Goal: Task Accomplishment & Management: Manage account settings

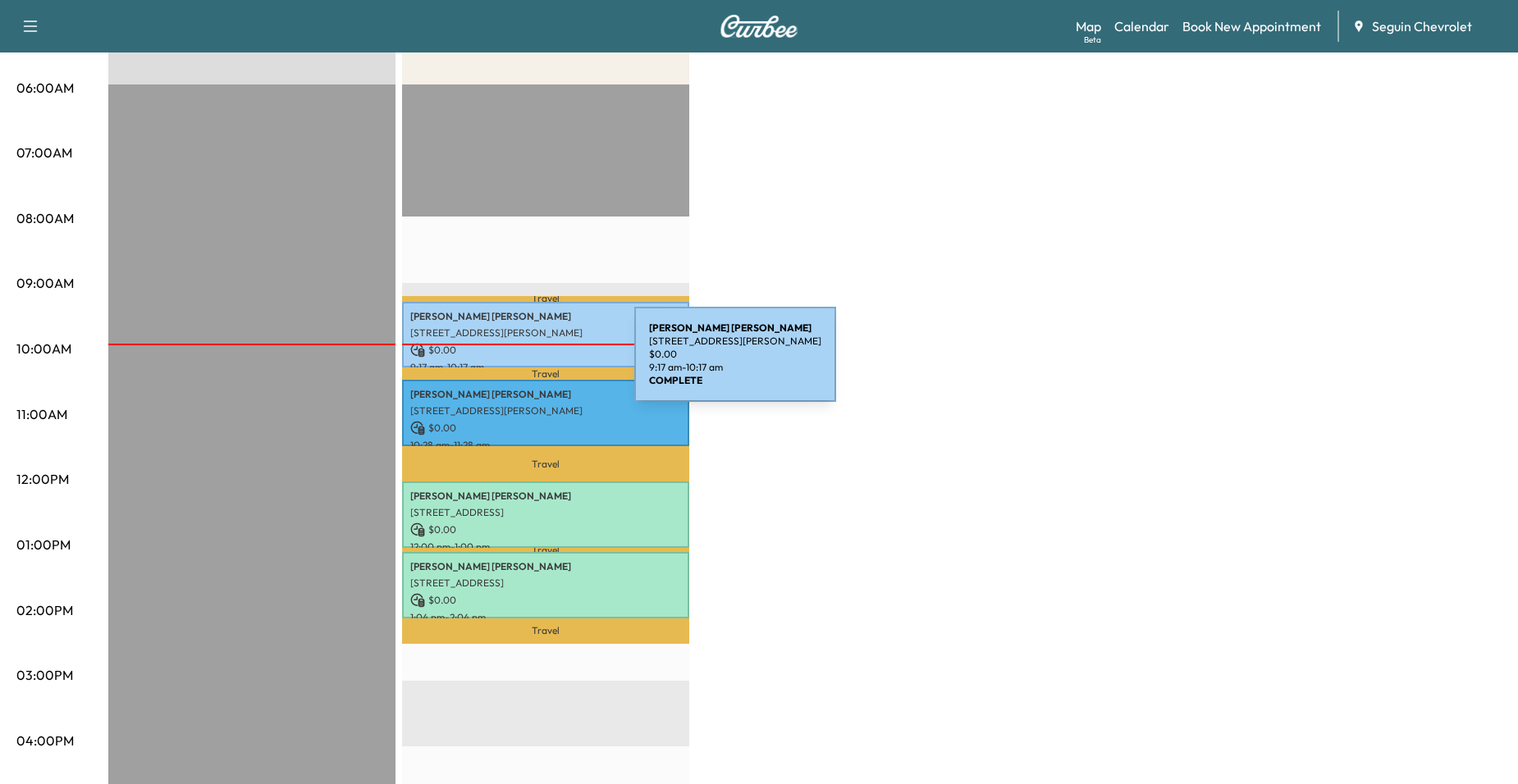
scroll to position [328, 0]
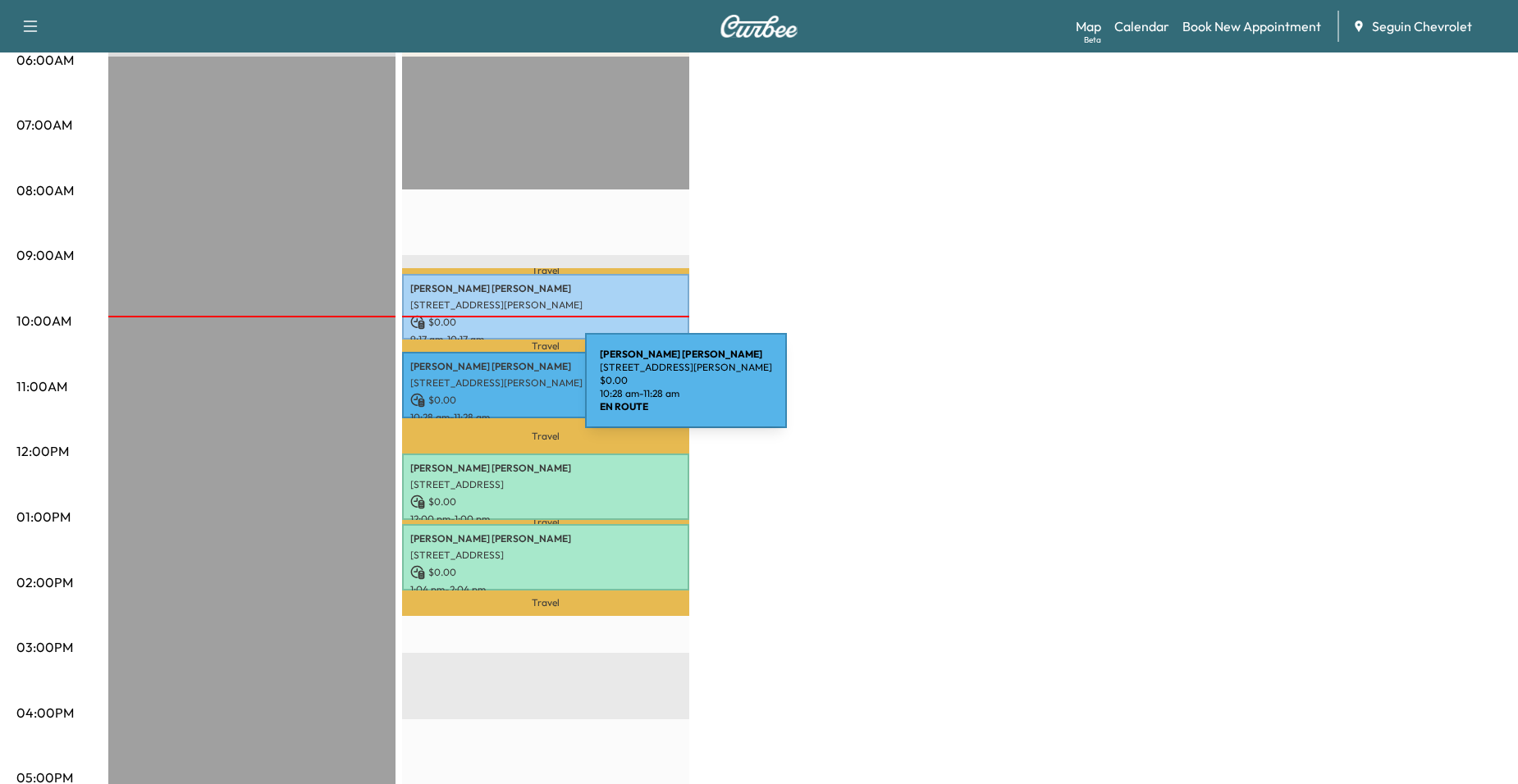
click at [462, 393] on p "$ 0.00" at bounding box center [546, 400] width 271 height 15
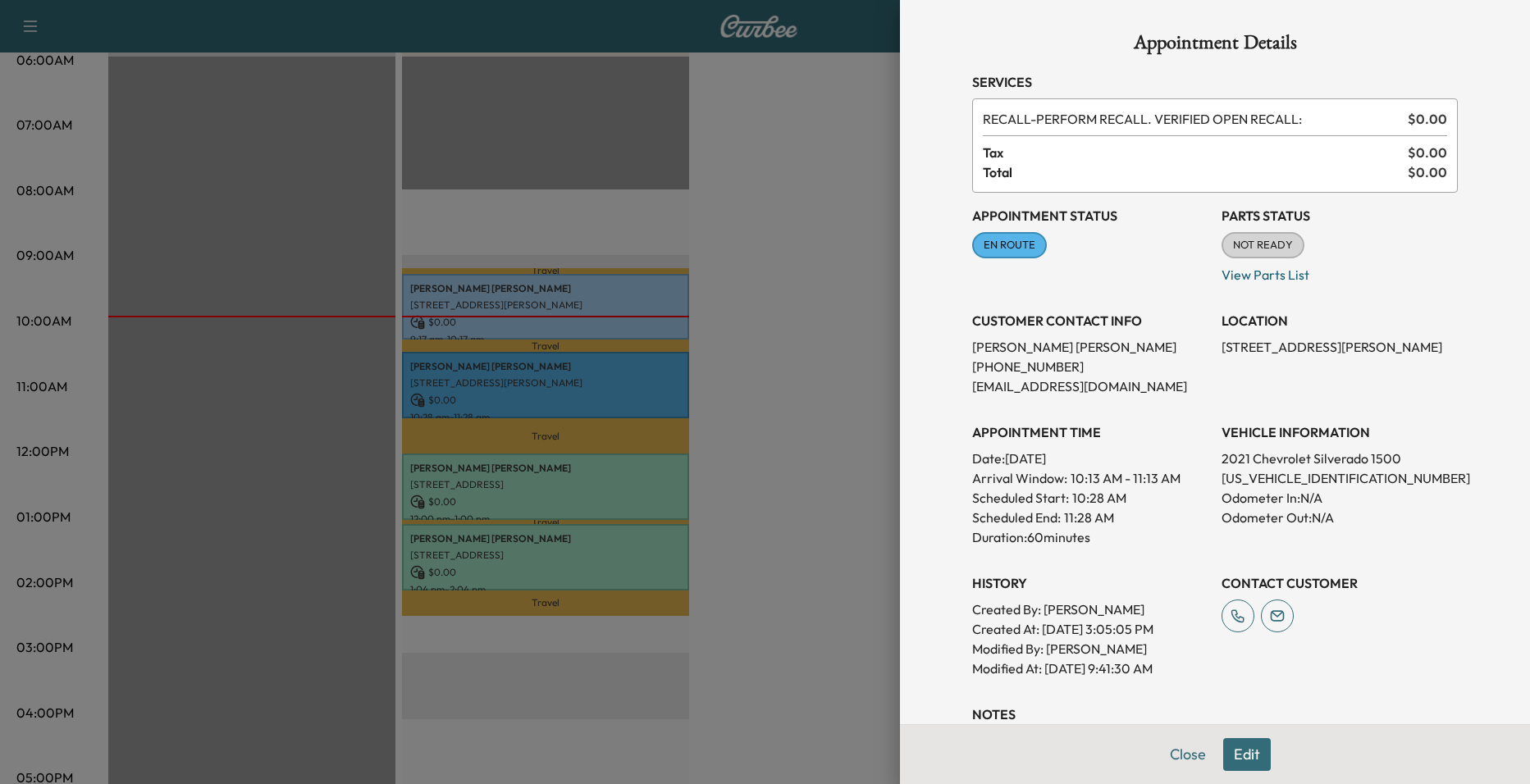
click at [518, 252] on div at bounding box center [765, 392] width 1530 height 784
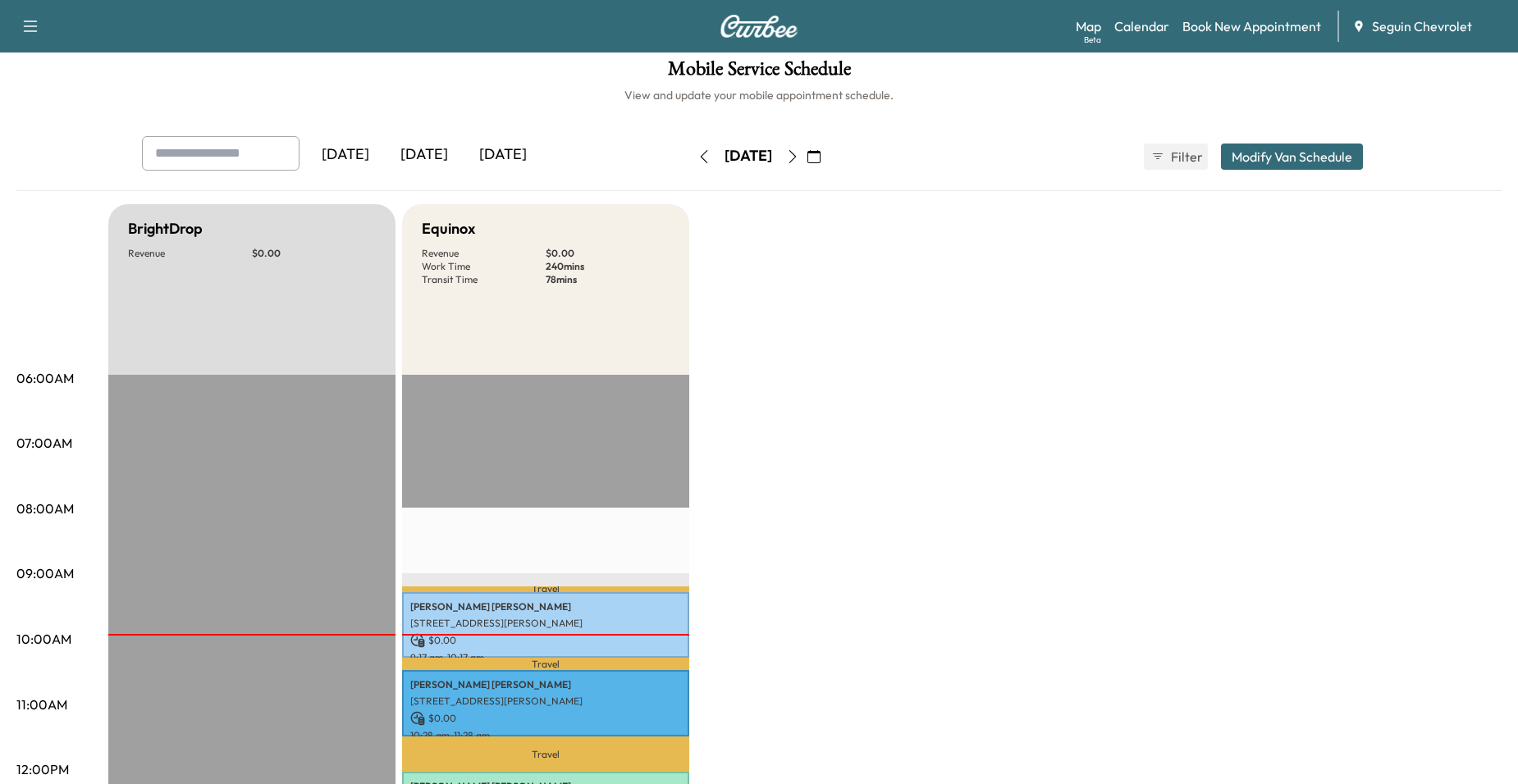
scroll to position [0, 0]
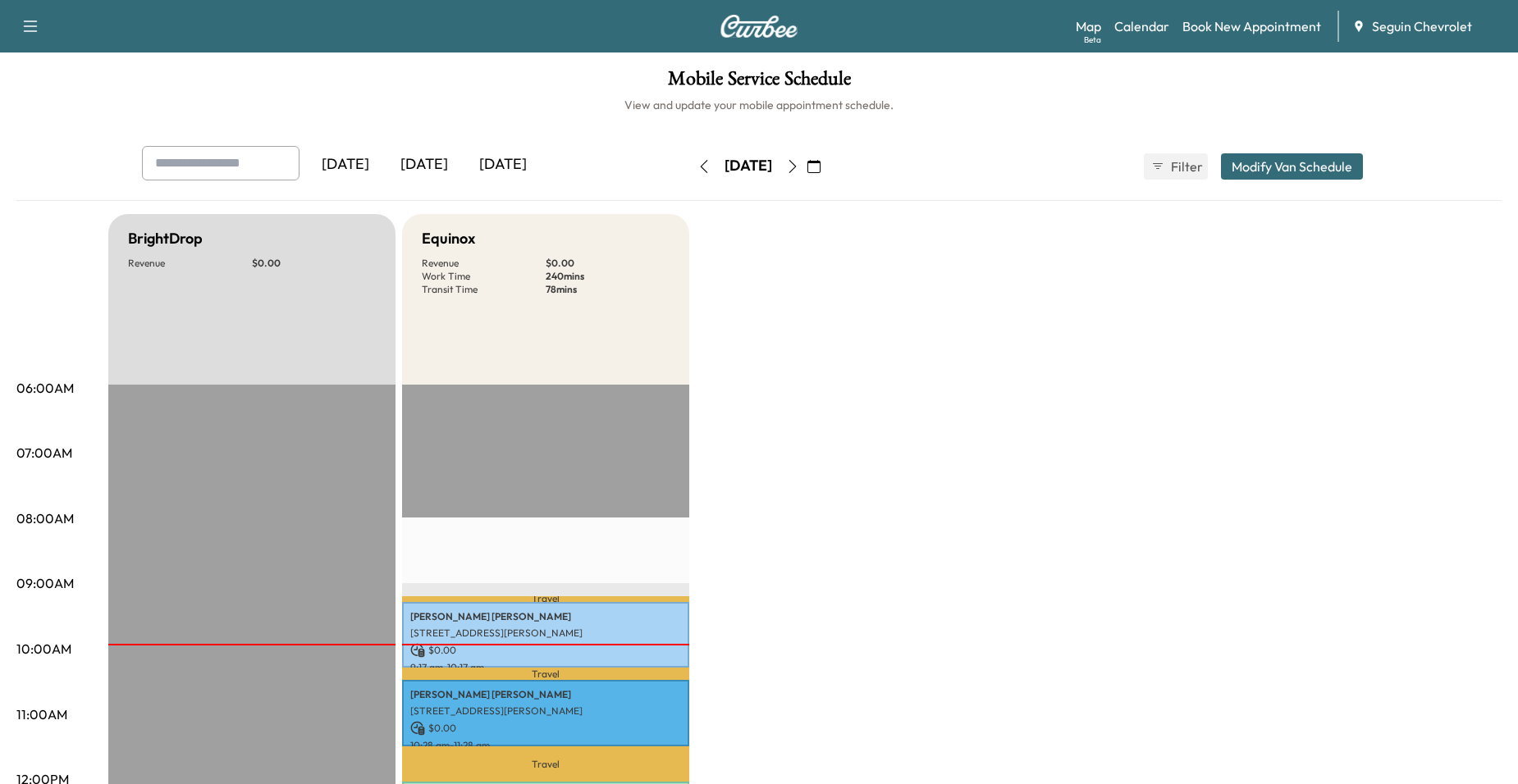
click at [807, 162] on button "button" at bounding box center [793, 166] width 28 height 26
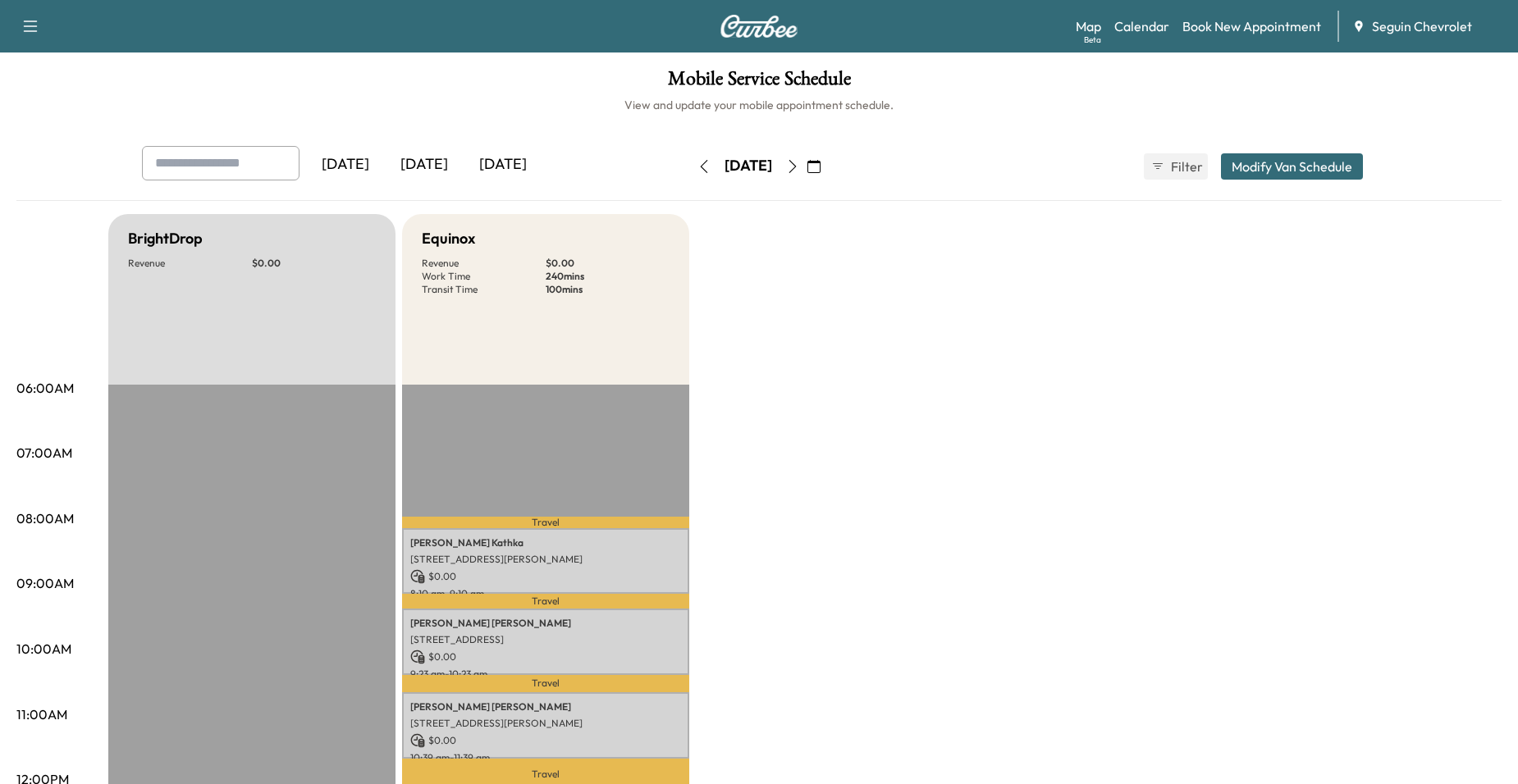
click at [799, 160] on icon "button" at bounding box center [793, 166] width 13 height 13
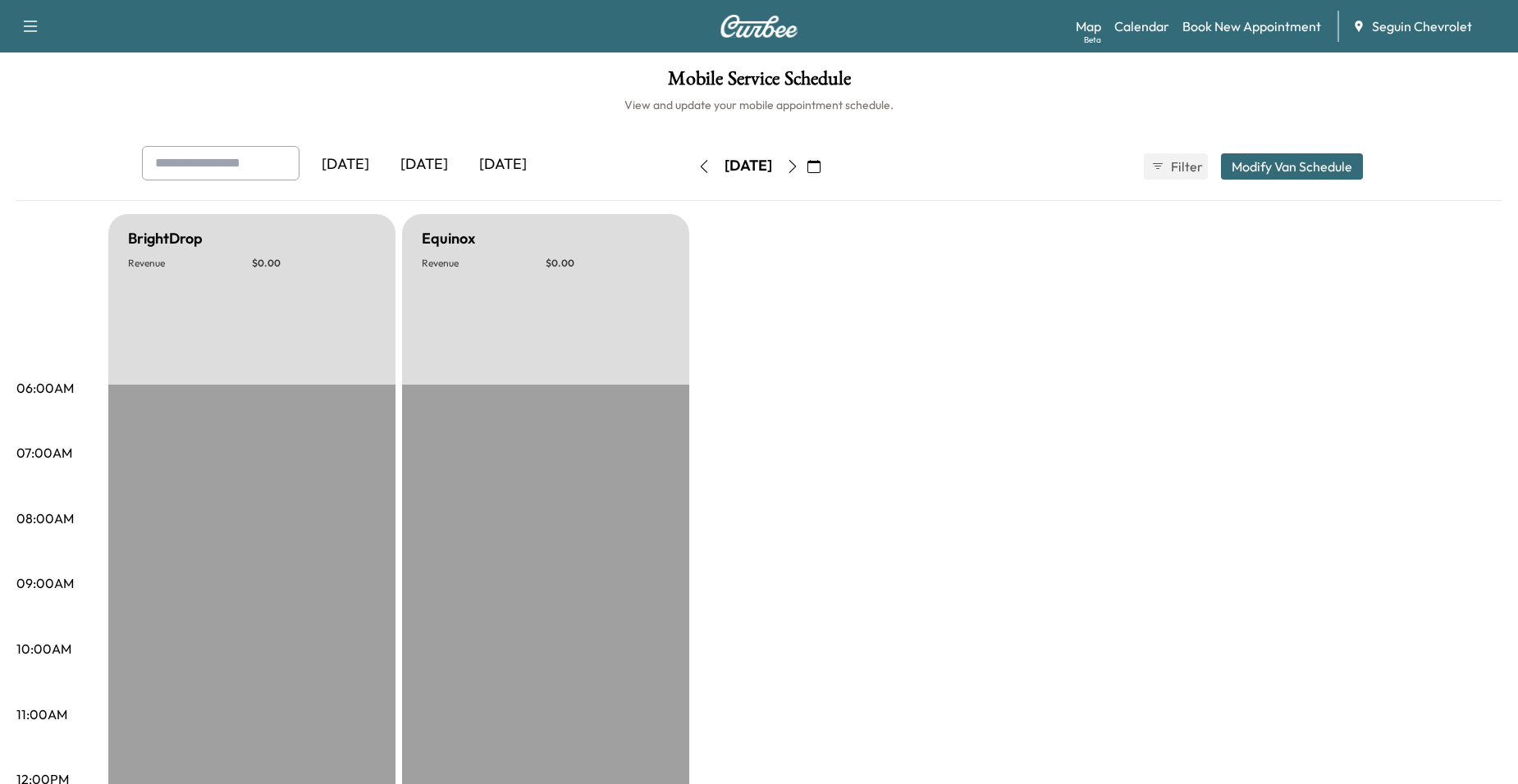
click at [807, 160] on button "button" at bounding box center [793, 166] width 28 height 26
click at [799, 160] on icon "button" at bounding box center [793, 166] width 13 height 13
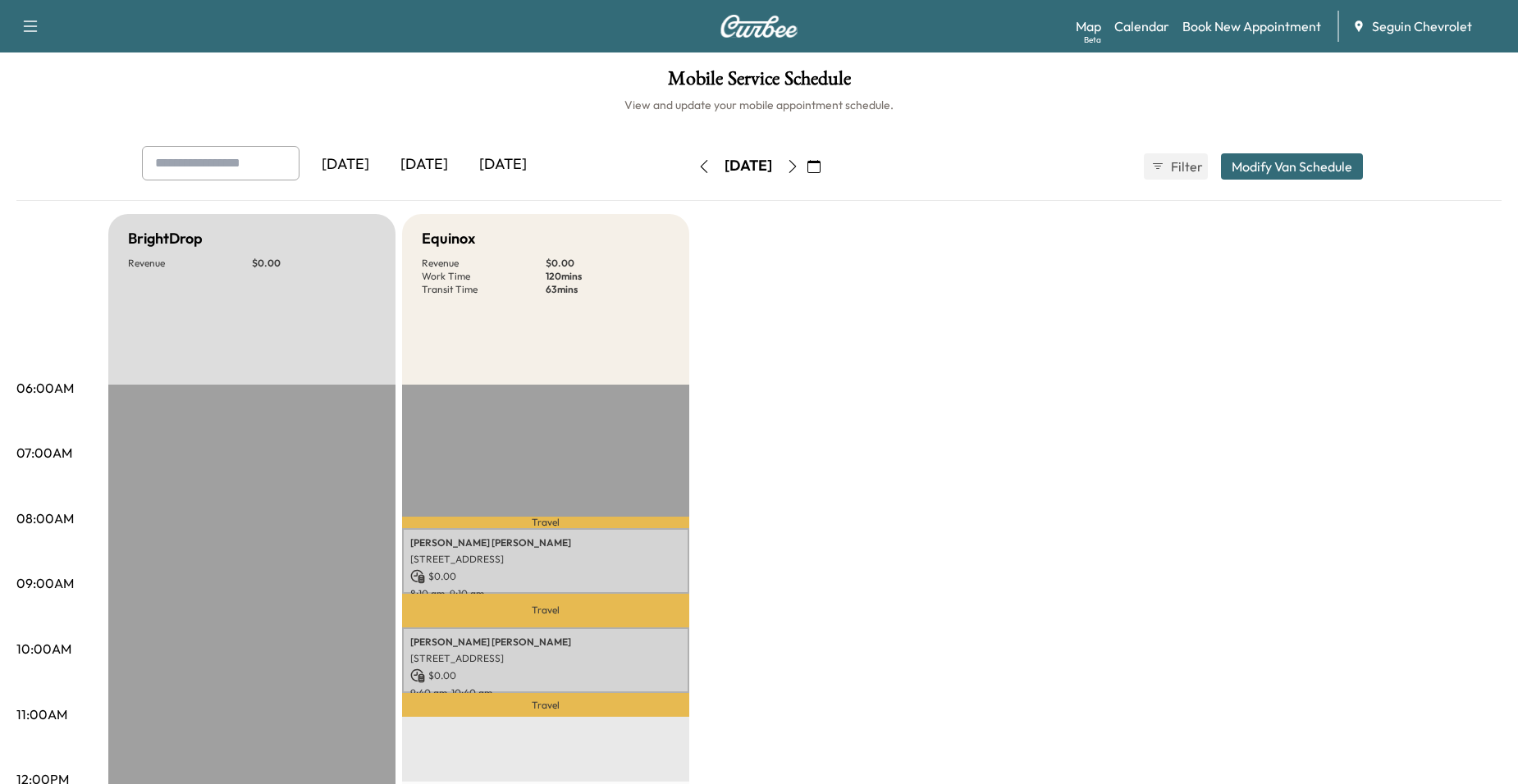
click at [799, 160] on icon "button" at bounding box center [793, 166] width 13 height 13
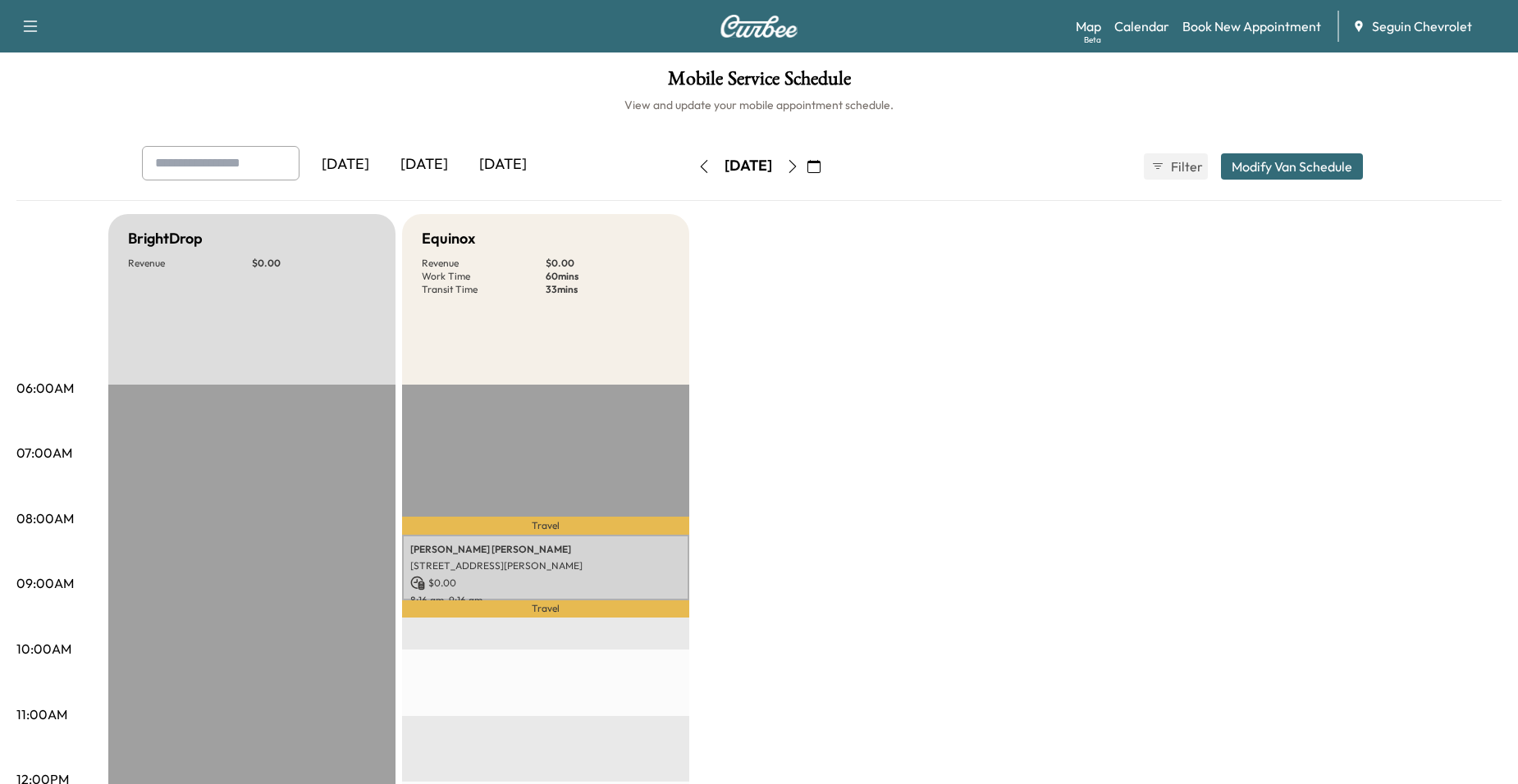
click at [799, 160] on icon "button" at bounding box center [793, 166] width 13 height 13
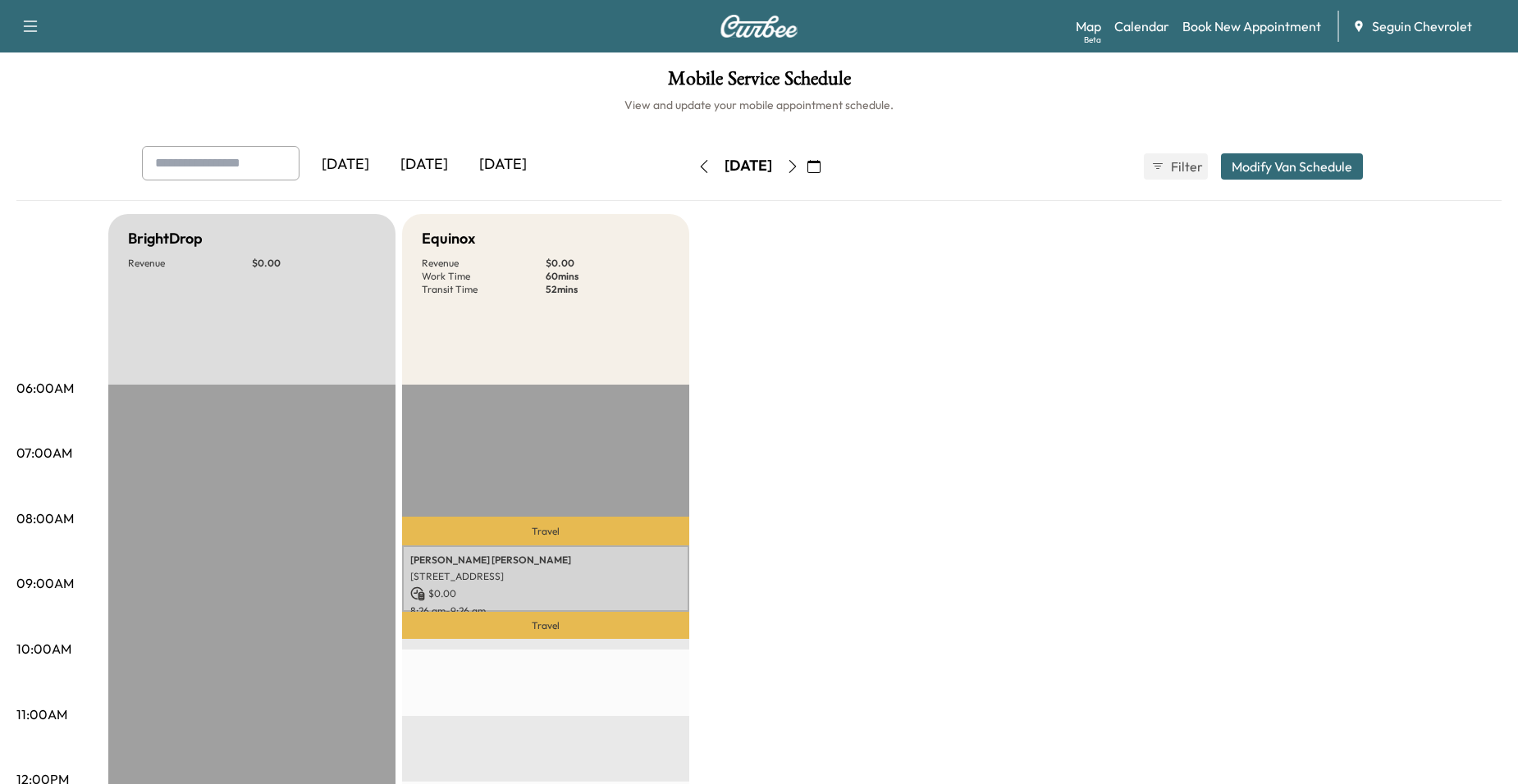
click at [799, 160] on icon "button" at bounding box center [793, 166] width 13 height 13
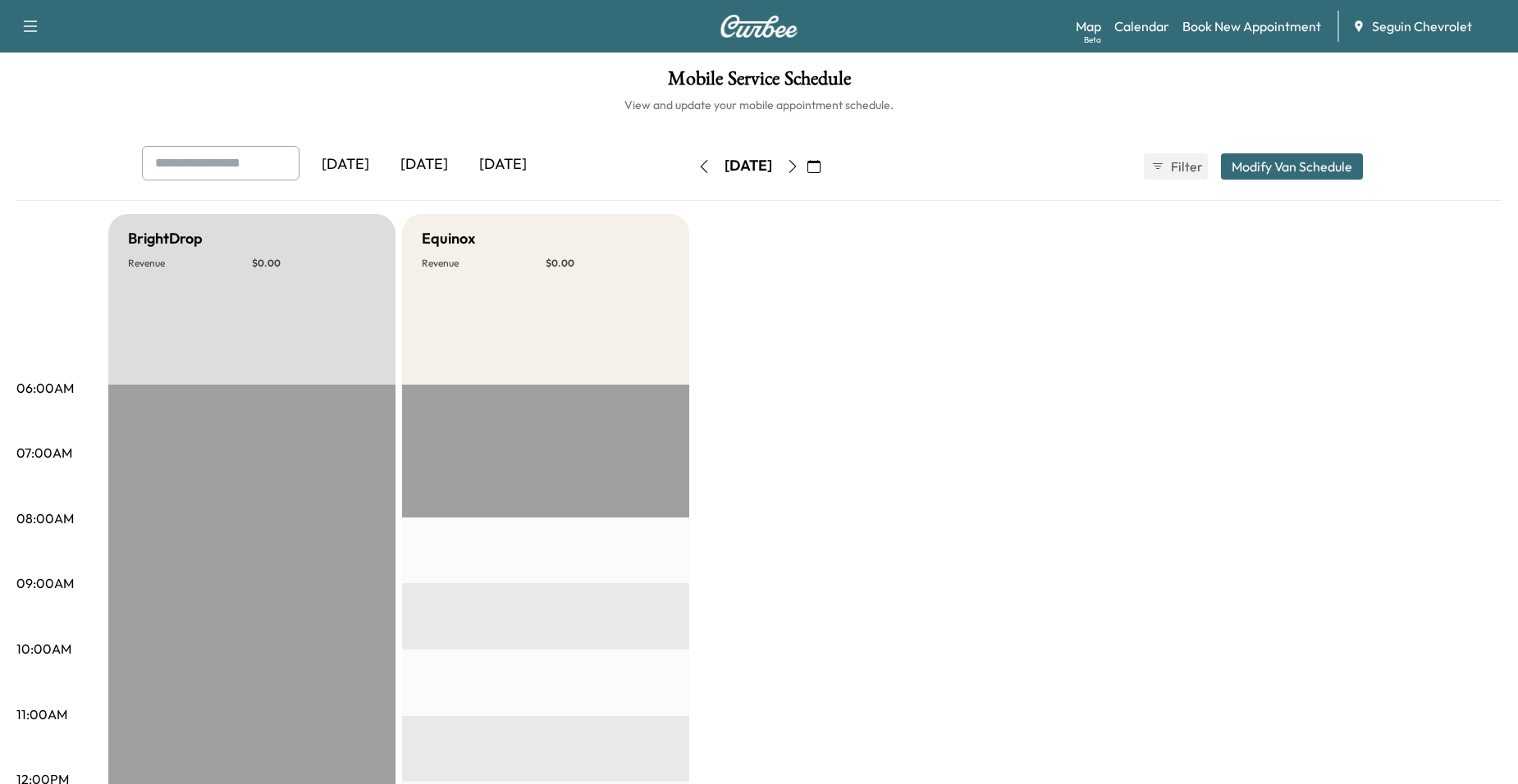
click at [799, 160] on icon "button" at bounding box center [793, 166] width 13 height 13
click at [828, 160] on button "button" at bounding box center [814, 166] width 28 height 26
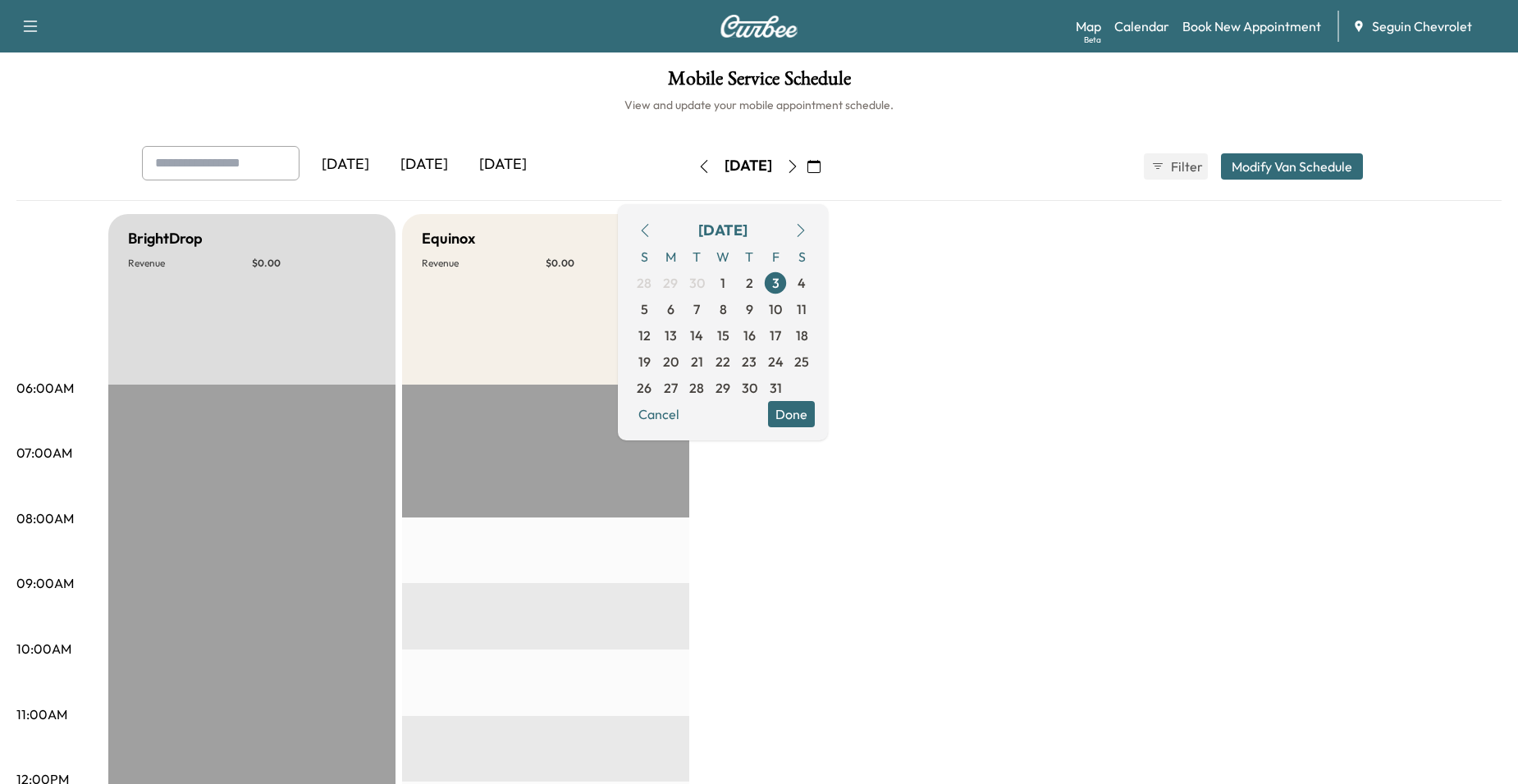
click at [799, 161] on icon "button" at bounding box center [793, 166] width 13 height 13
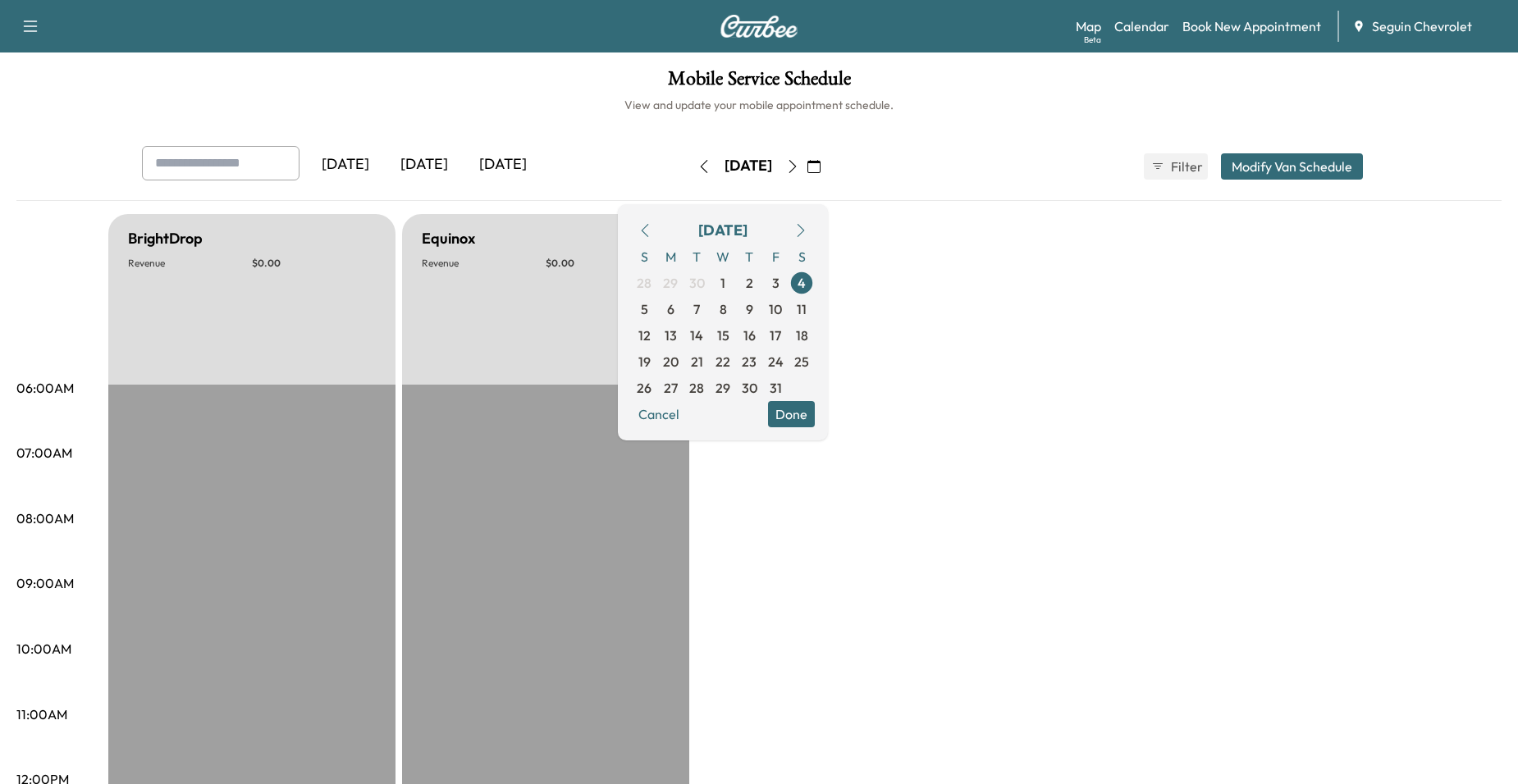
click at [799, 161] on icon "button" at bounding box center [793, 166] width 13 height 13
click at [908, 177] on div "Yesterday Today Tomorrow Sunday, October 5 October 2025 S M T W T F S 28 29 30 …" at bounding box center [759, 166] width 1260 height 41
drag, startPoint x: 888, startPoint y: 189, endPoint x: 903, endPoint y: 199, distance: 18.0
click at [903, 199] on div "Yesterday Today Tomorrow Sunday, October 5 October 2025 S M T W T F S 28 29 30 …" at bounding box center [759, 173] width 1485 height 55
click at [815, 421] on button "Done" at bounding box center [791, 414] width 47 height 26
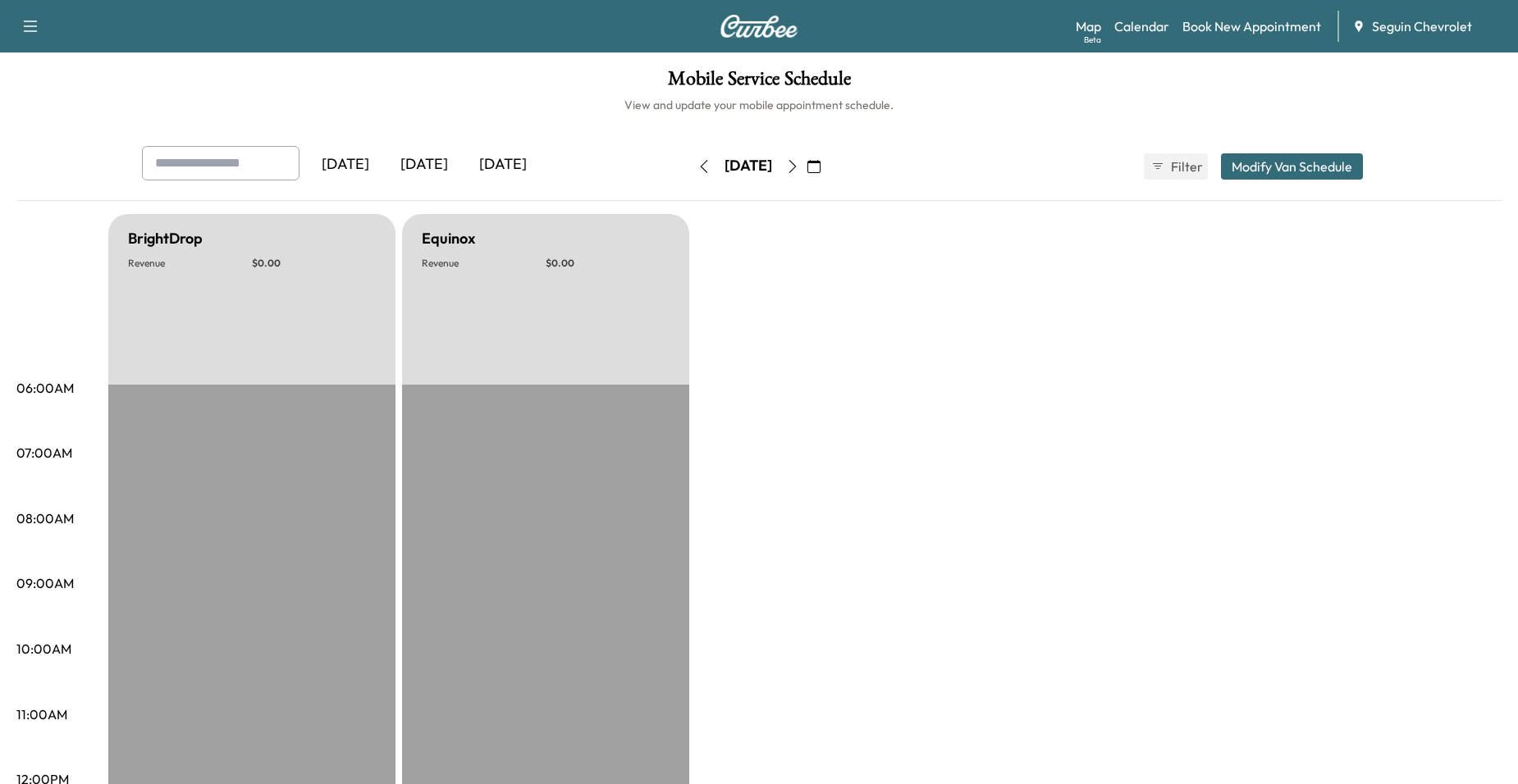
click at [821, 168] on icon "button" at bounding box center [814, 166] width 13 height 13
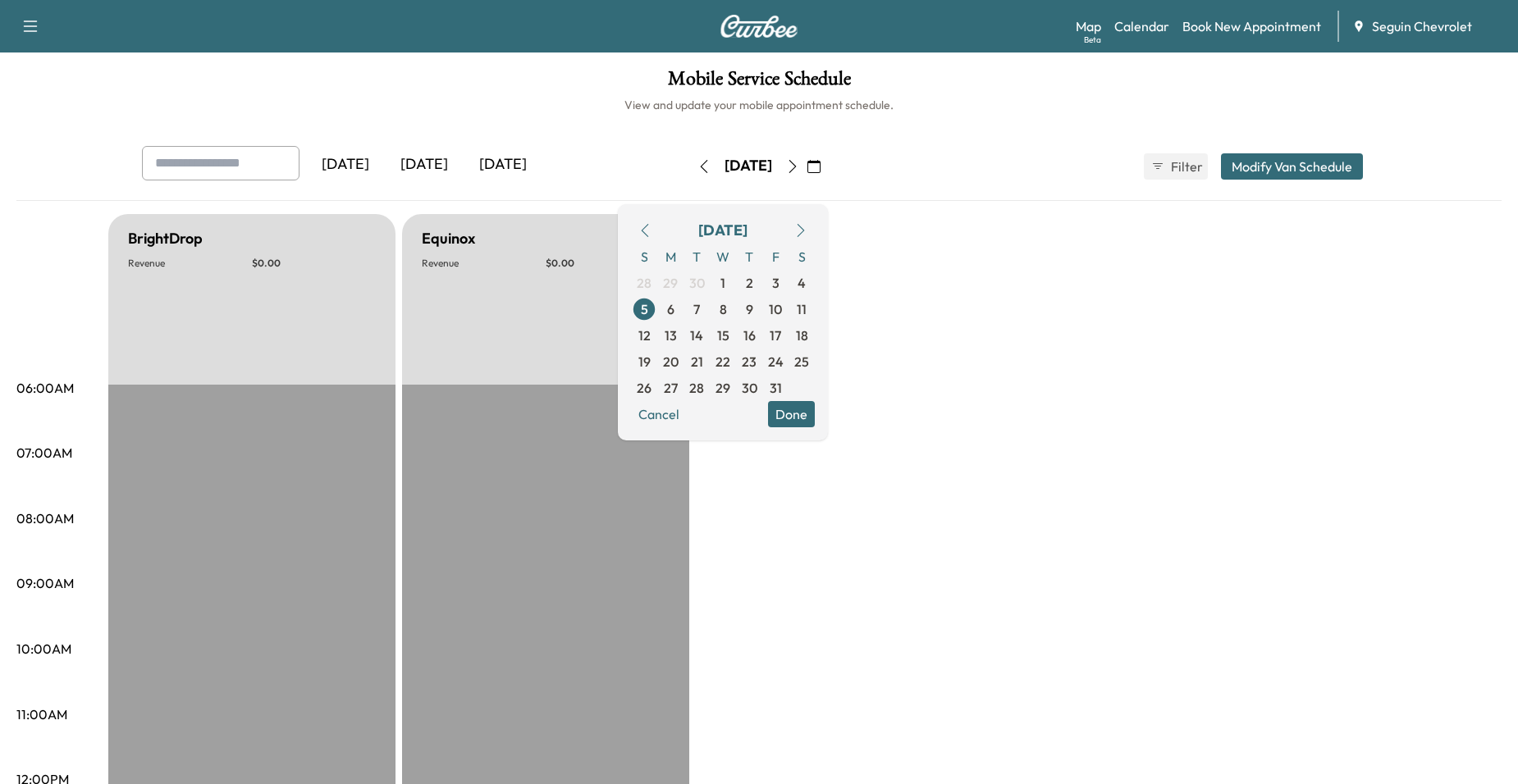
click at [652, 233] on icon "button" at bounding box center [645, 230] width 13 height 13
click at [678, 362] on span "22" at bounding box center [670, 362] width 15 height 20
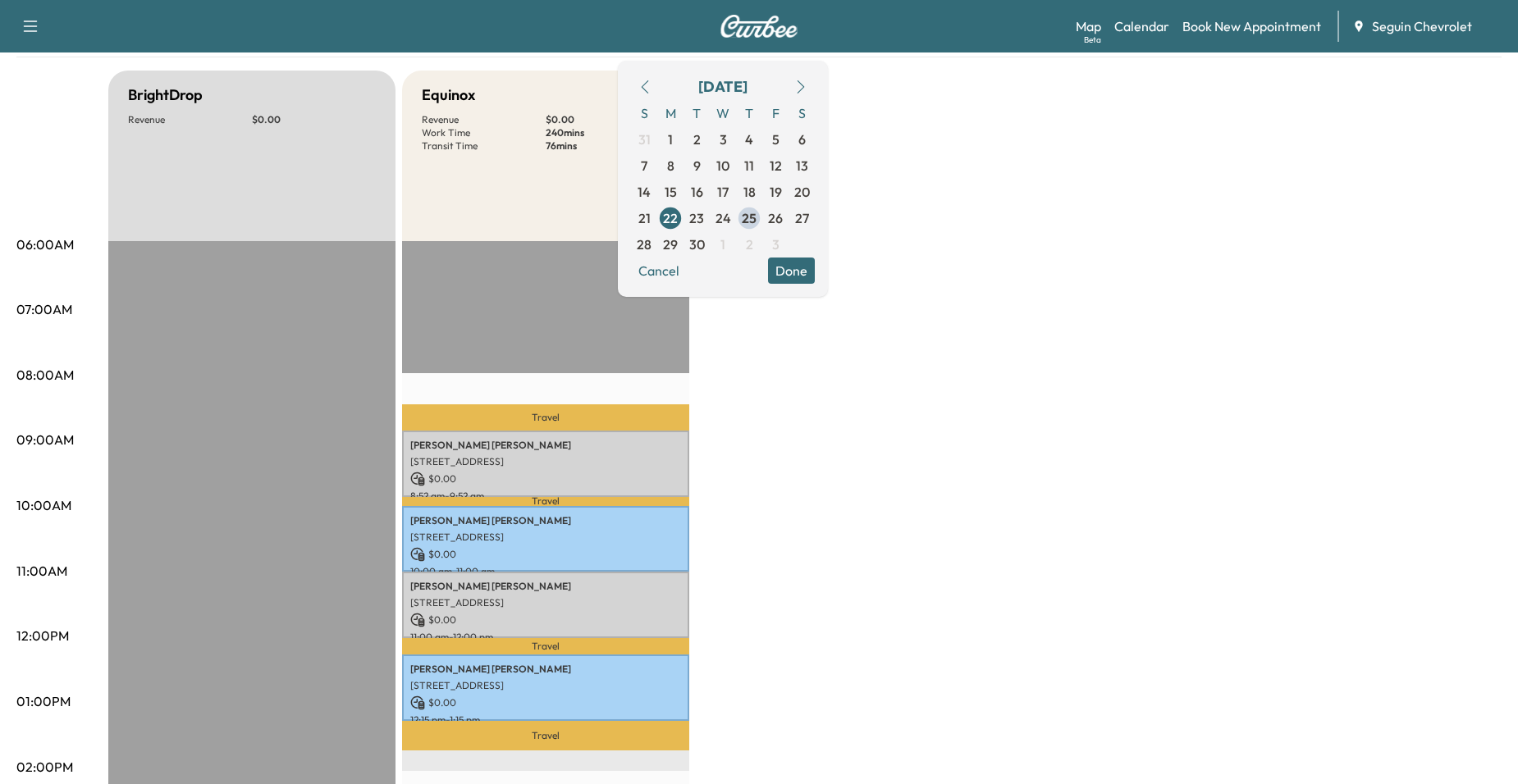
scroll to position [164, 0]
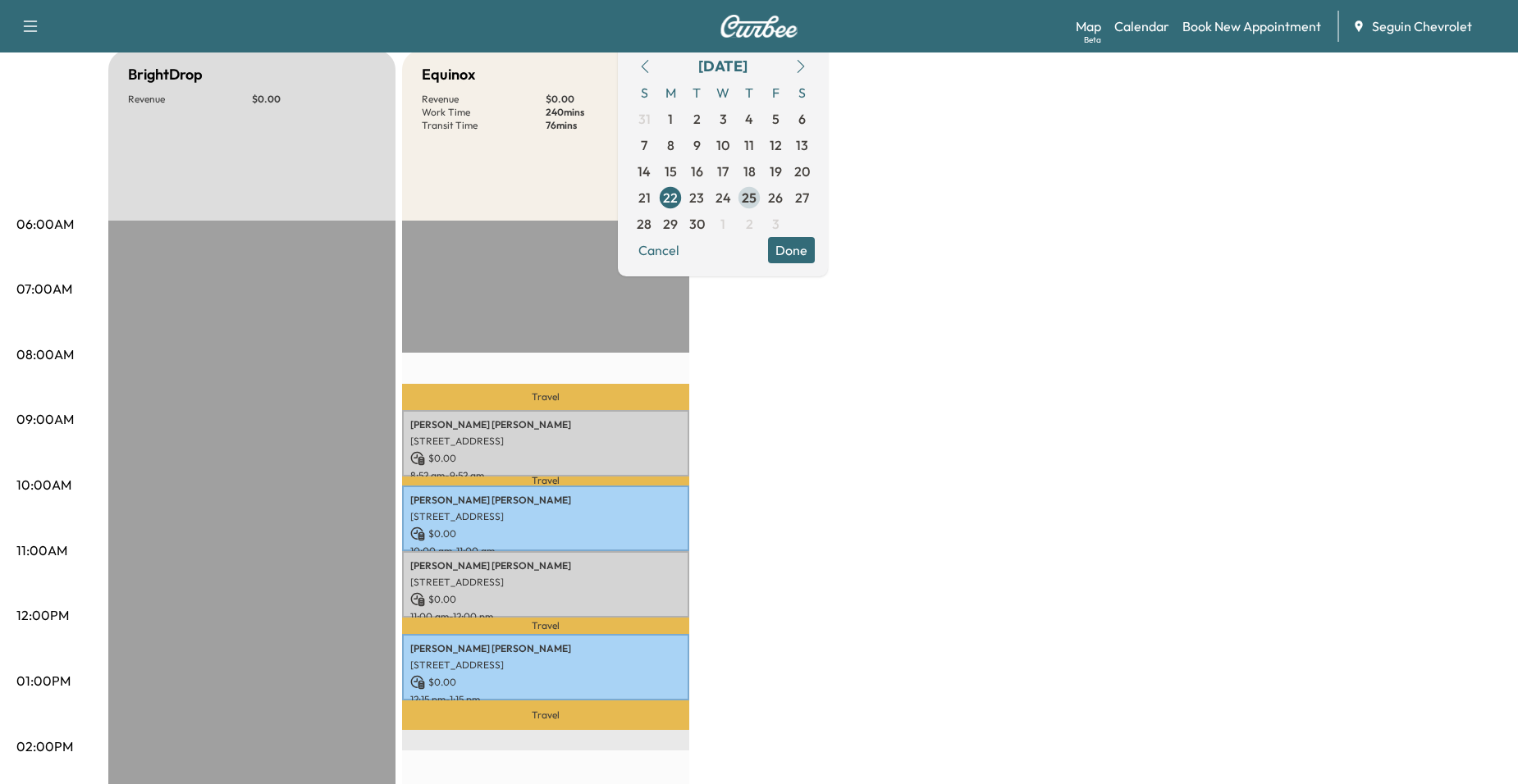
click at [757, 199] on span "25" at bounding box center [749, 198] width 15 height 20
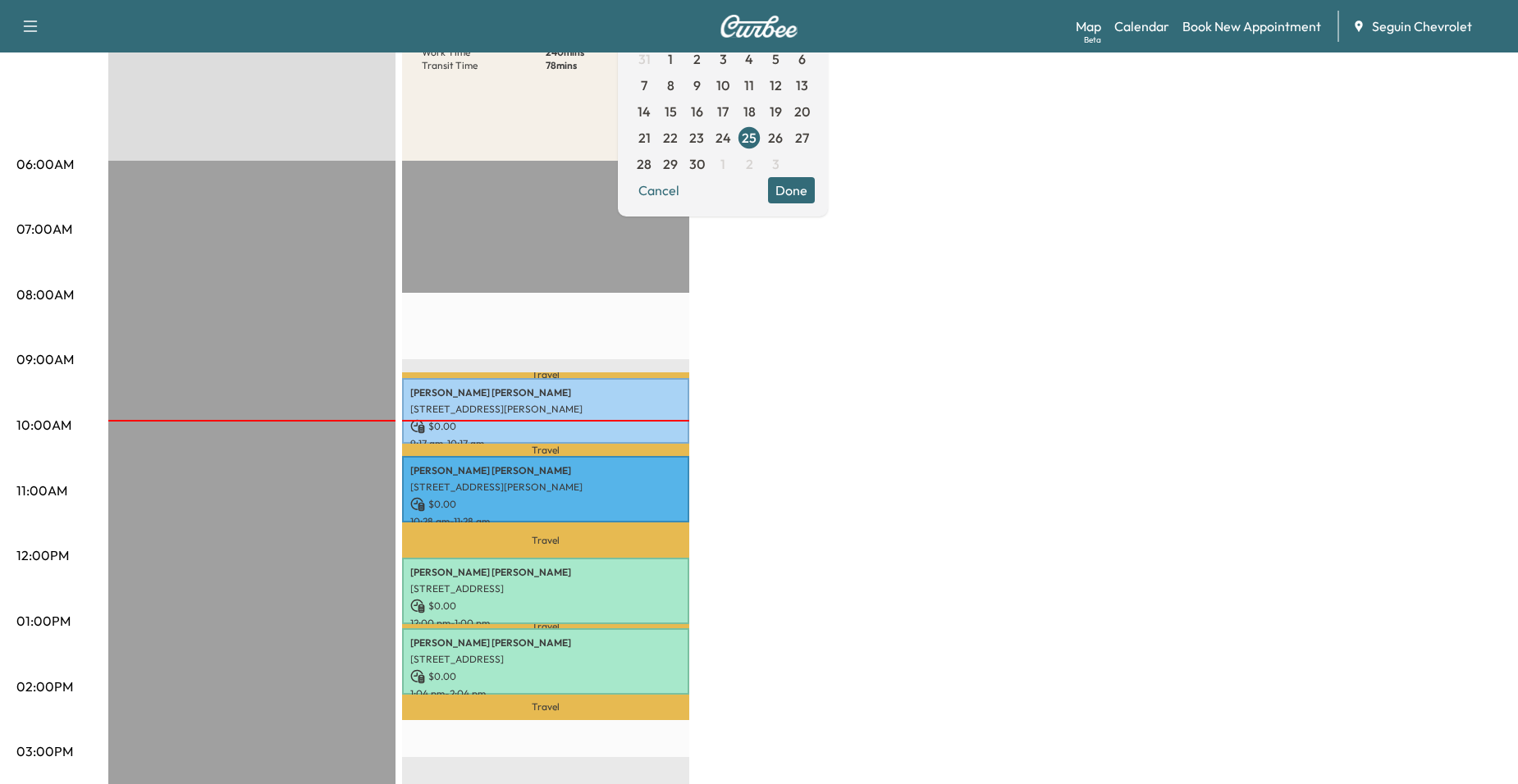
scroll to position [246, 0]
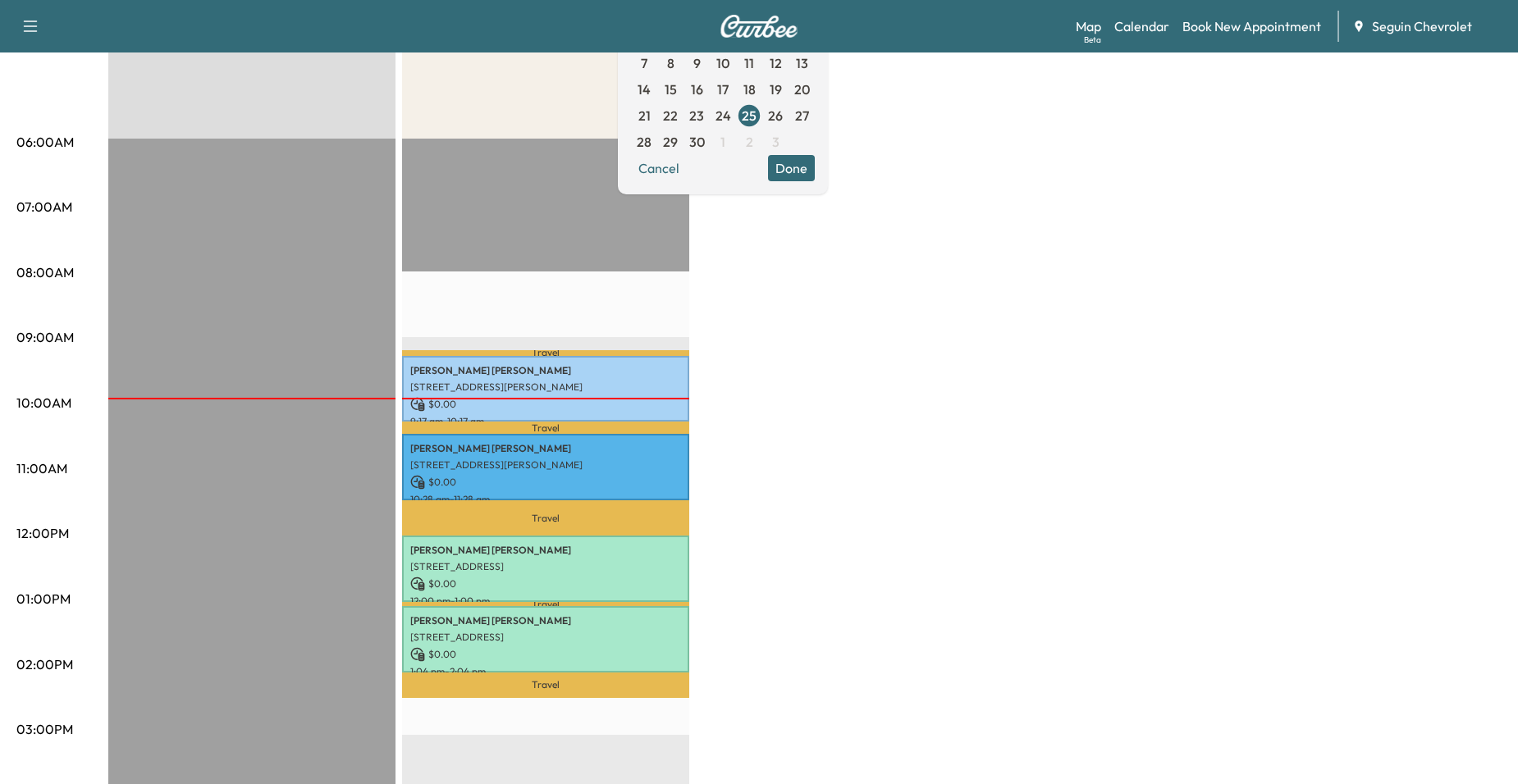
click at [715, 381] on div "BrightDrop Revenue $ 0.00 EST Start Equinox Revenue $ 0.00 Work Time 240 mins T…" at bounding box center [805, 583] width 1393 height 1230
click at [815, 170] on button "Done" at bounding box center [791, 168] width 47 height 26
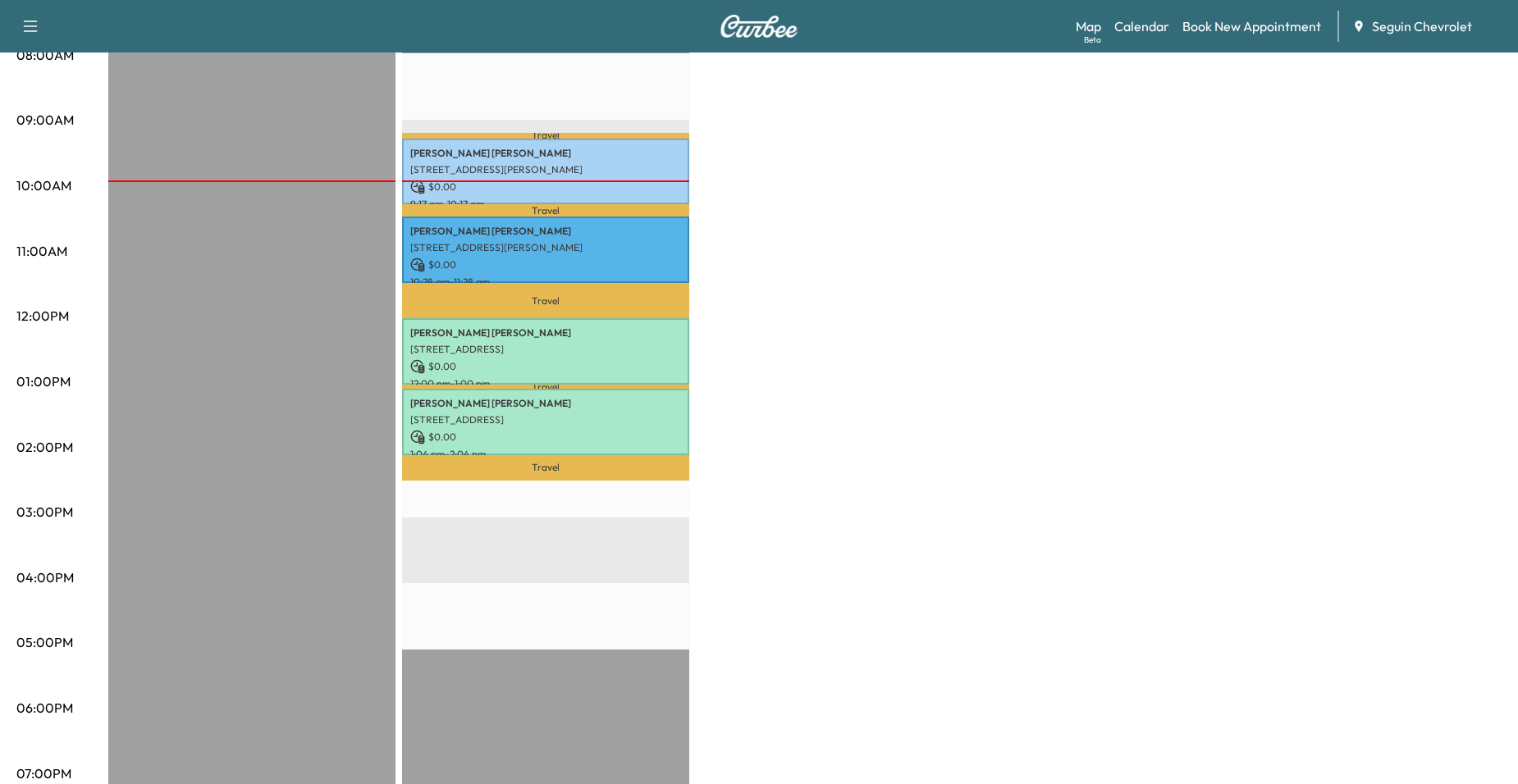
scroll to position [410, 0]
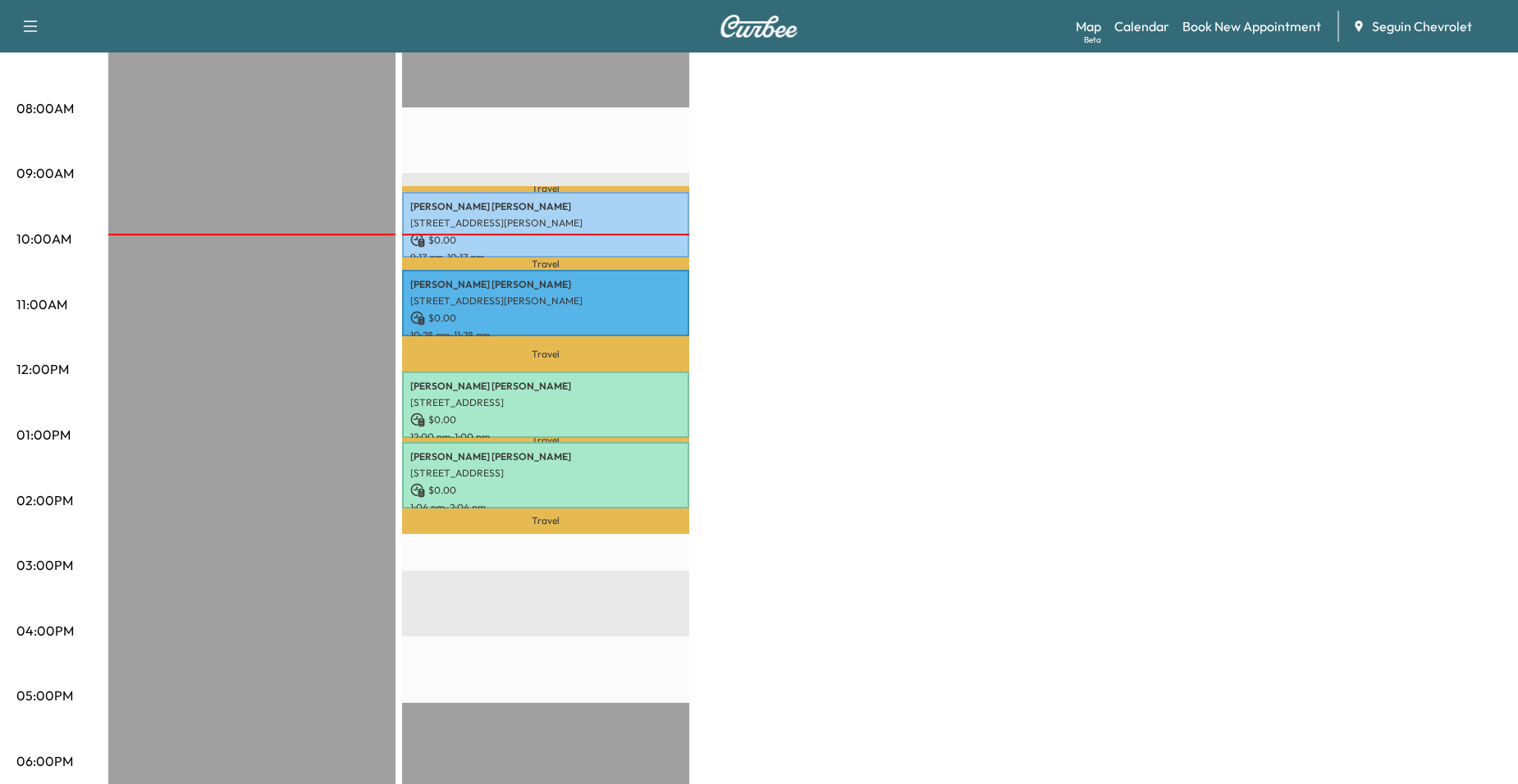
click at [770, 376] on div "BrightDrop Revenue $ 0.00 EST Start Equinox Revenue $ 0.00 Work Time 240 mins T…" at bounding box center [805, 419] width 1393 height 1230
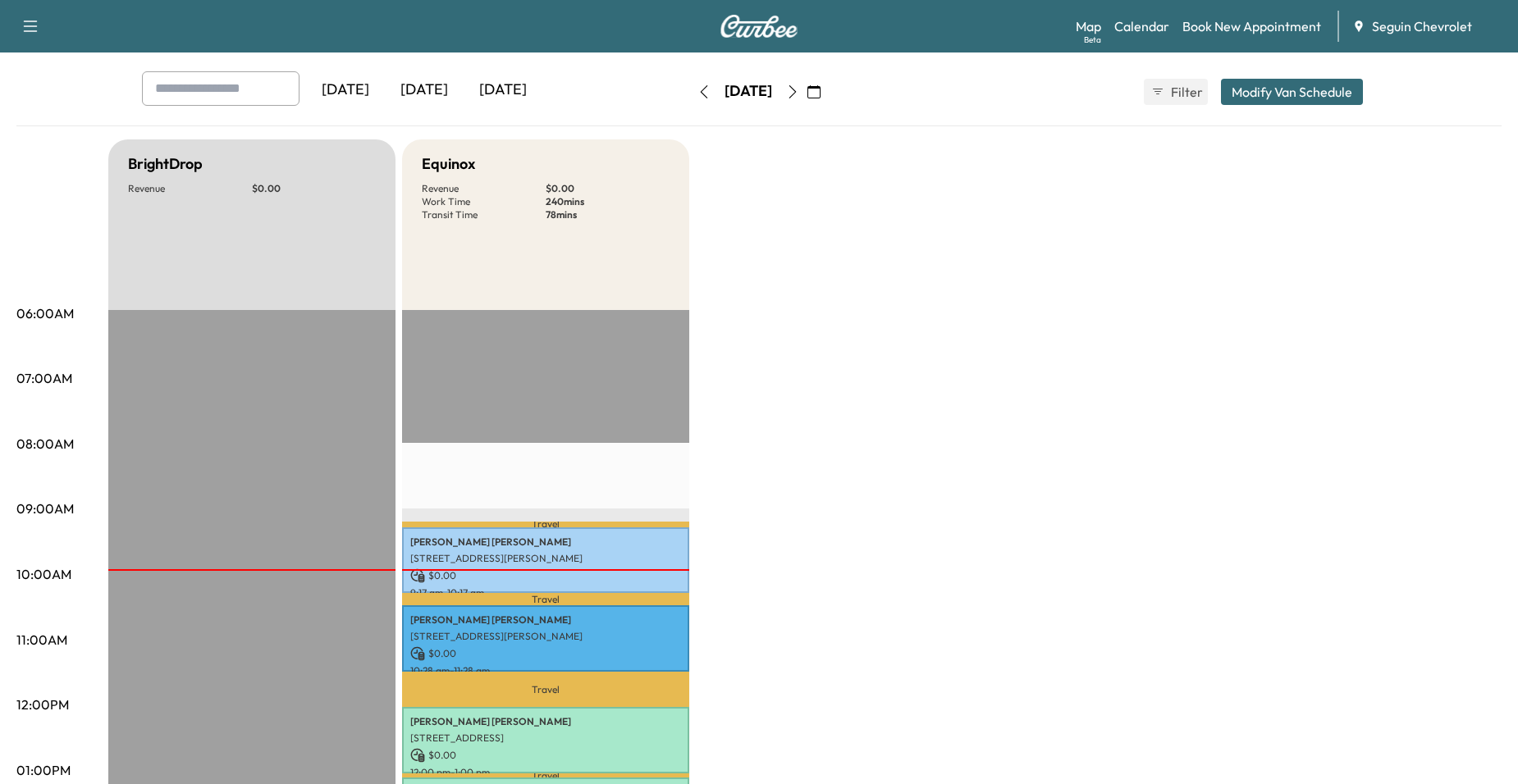
scroll to position [0, 0]
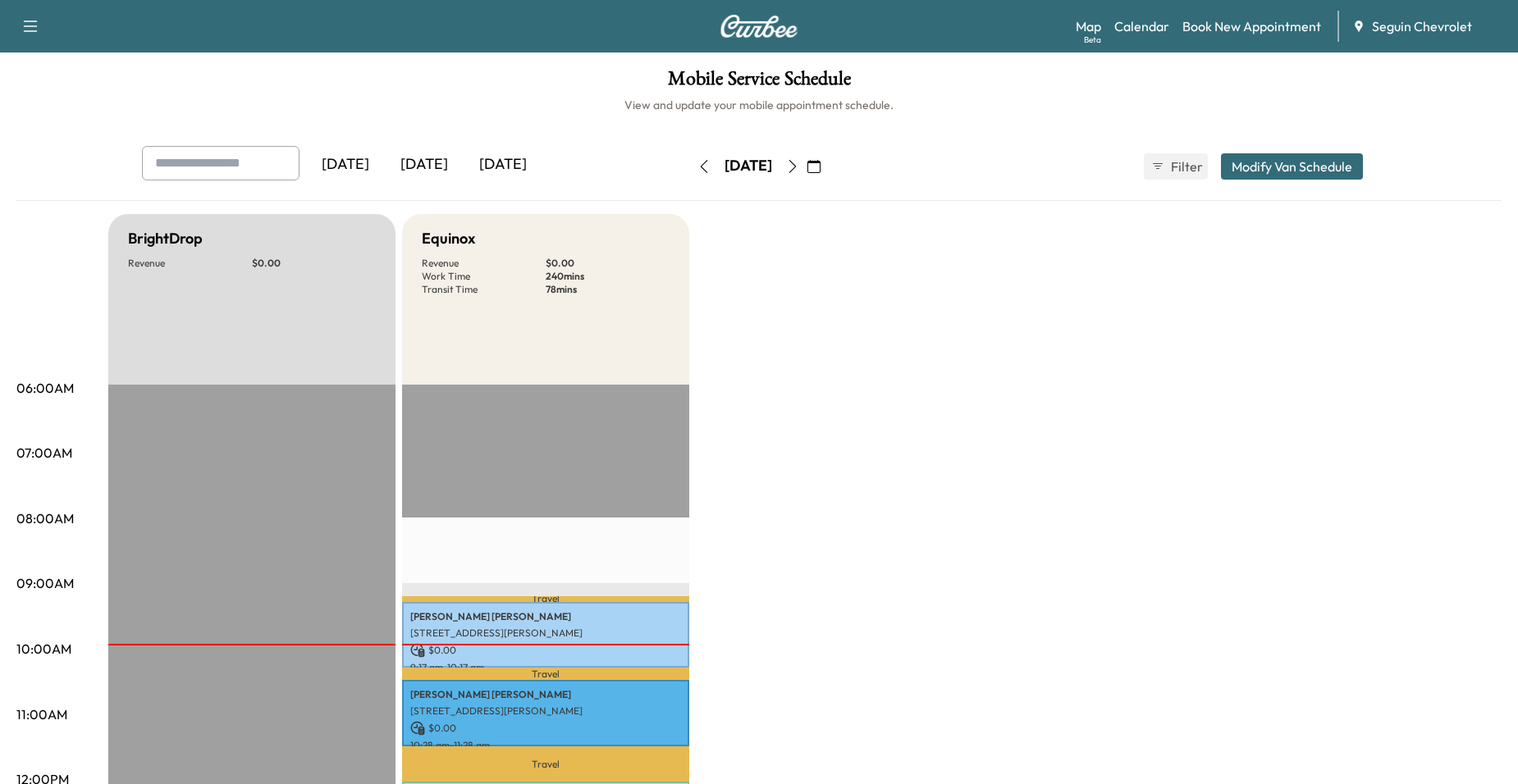
click at [799, 163] on icon "button" at bounding box center [793, 166] width 13 height 13
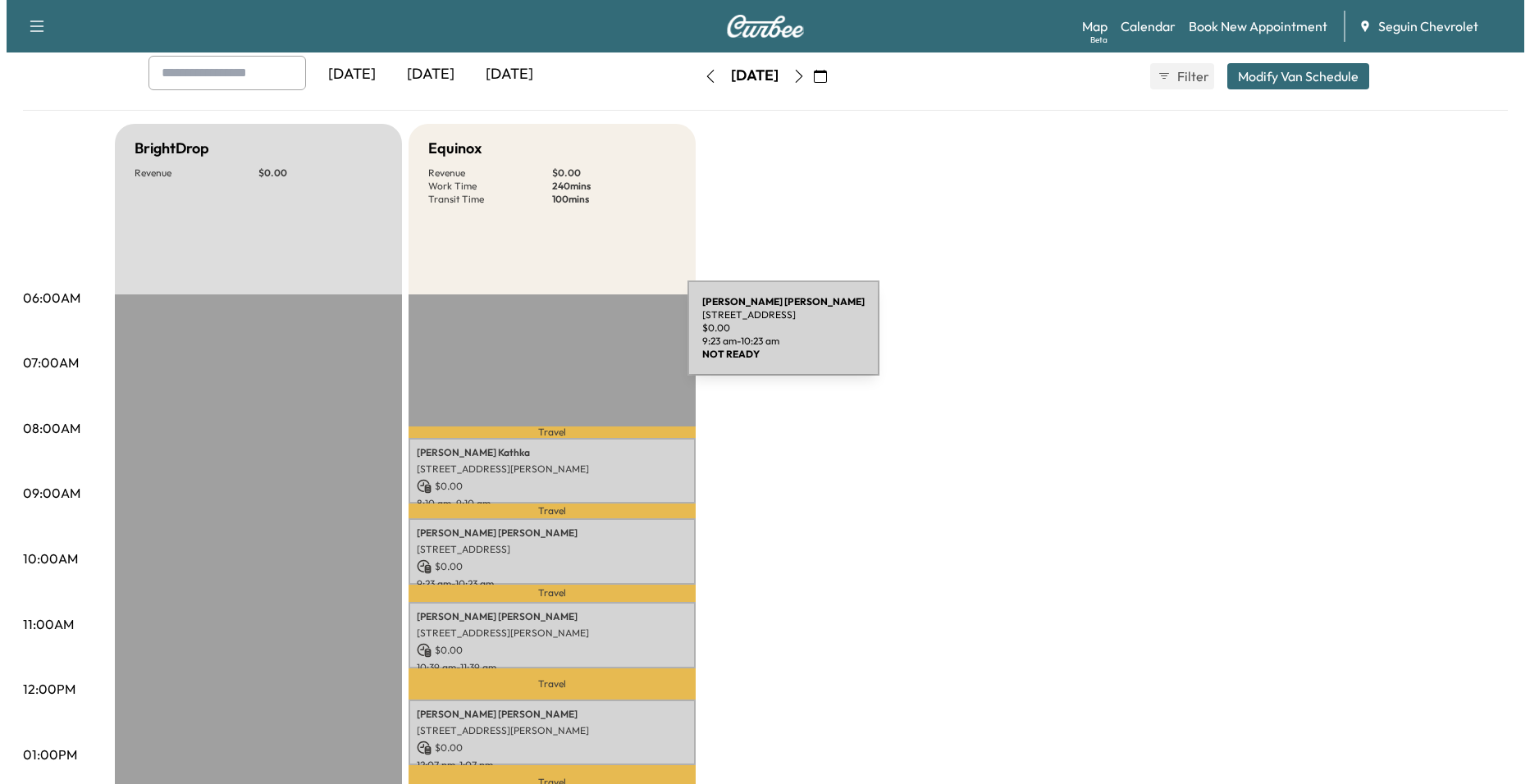
scroll to position [82, 0]
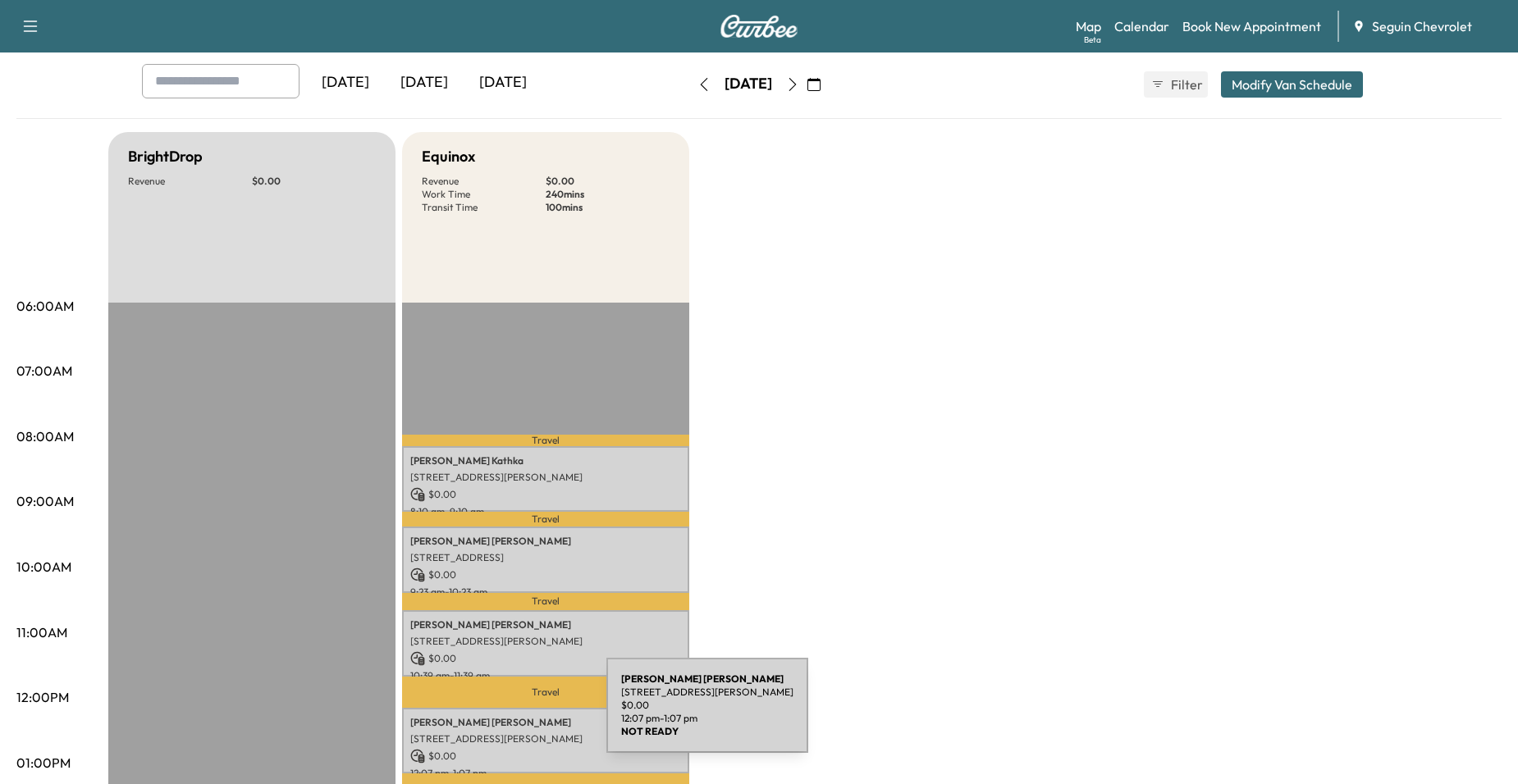
click at [483, 716] on p "Lennert Steffen" at bounding box center [546, 722] width 271 height 13
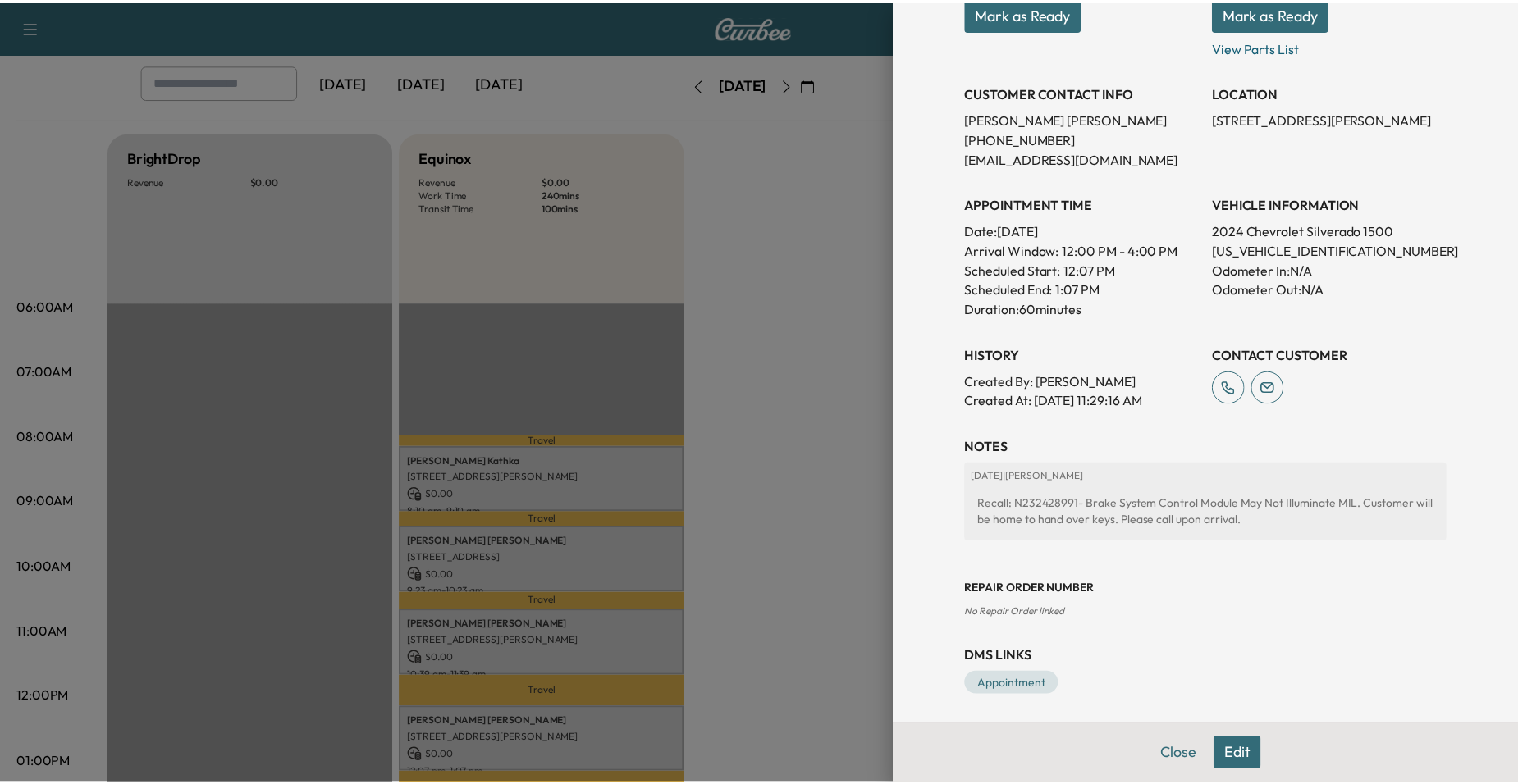
scroll to position [279, 0]
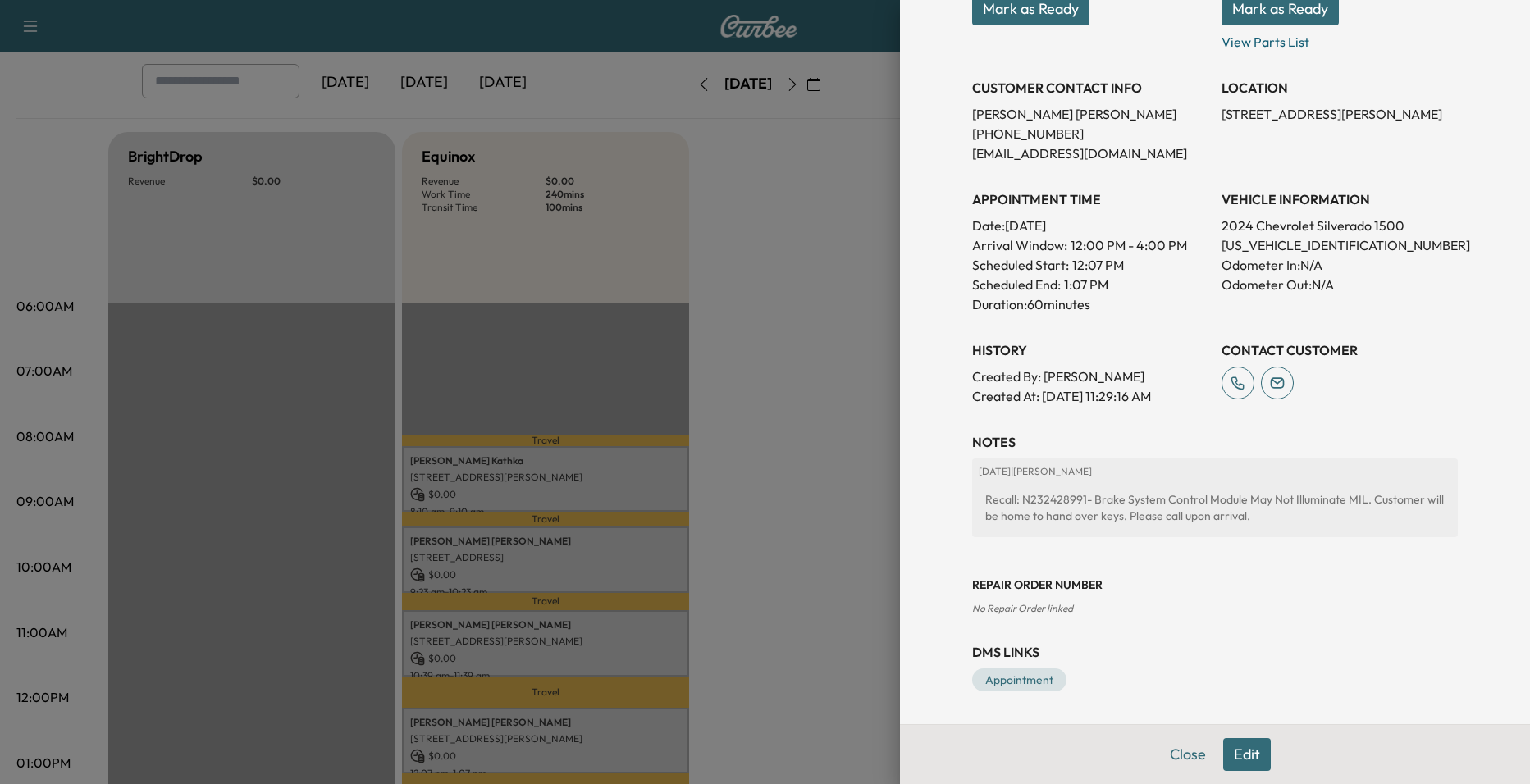
click at [900, 520] on div "Appointment Details Services RECALL - PERFORM RECALL. VERIFIED OPEN RECALL: $ 0…" at bounding box center [1215, 392] width 630 height 784
click at [849, 521] on div at bounding box center [765, 392] width 1530 height 784
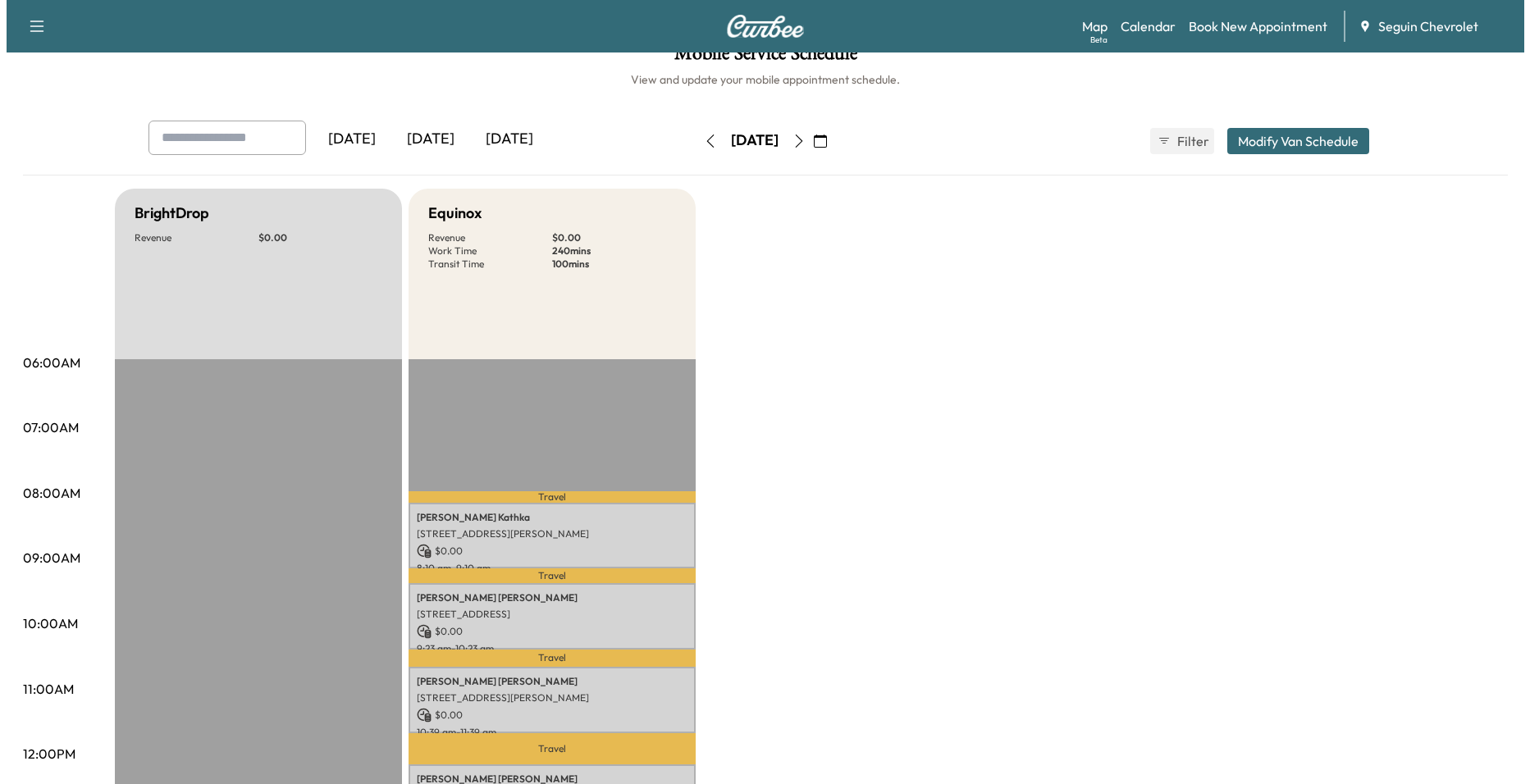
scroll to position [0, 0]
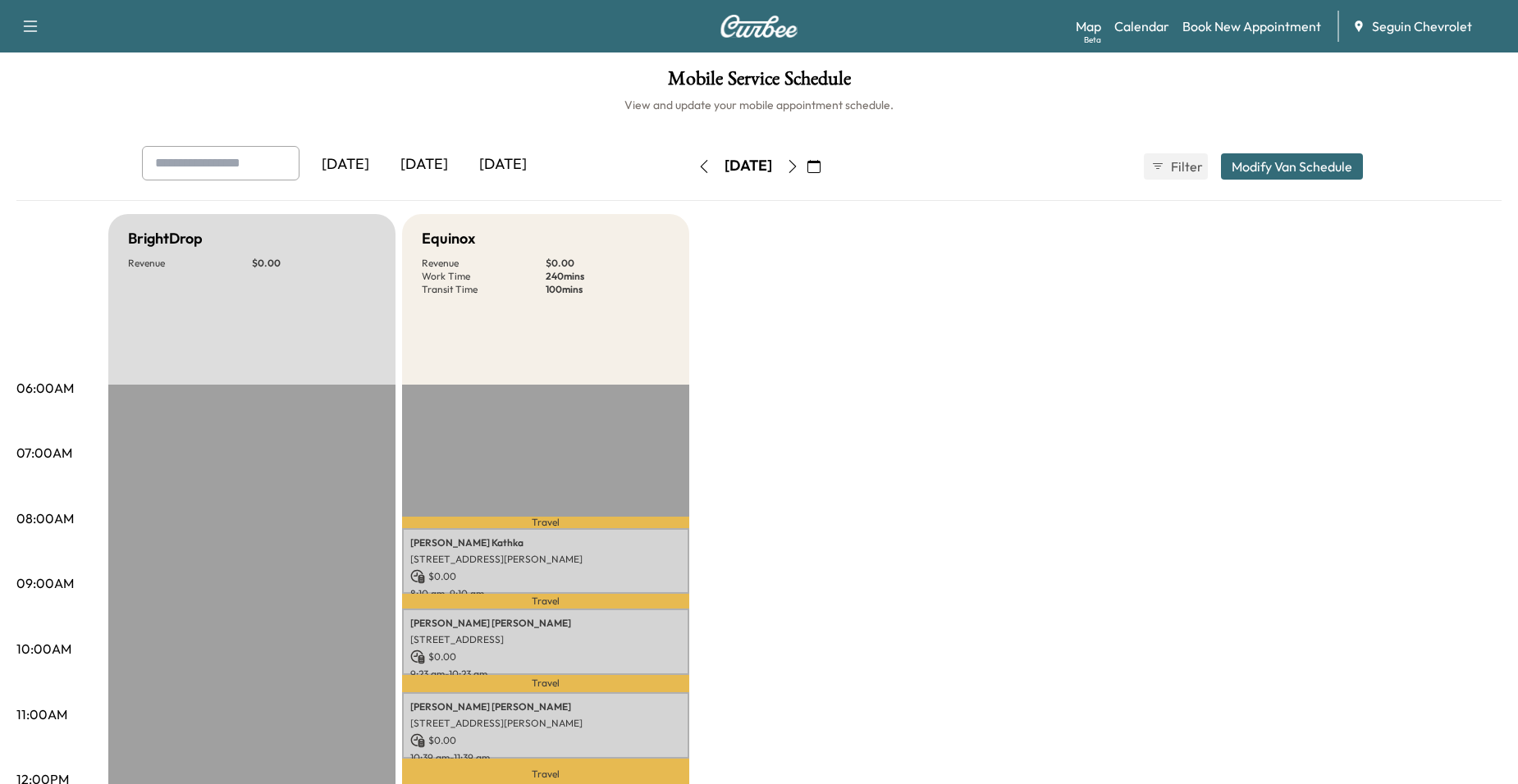
click at [690, 166] on button "button" at bounding box center [704, 166] width 28 height 26
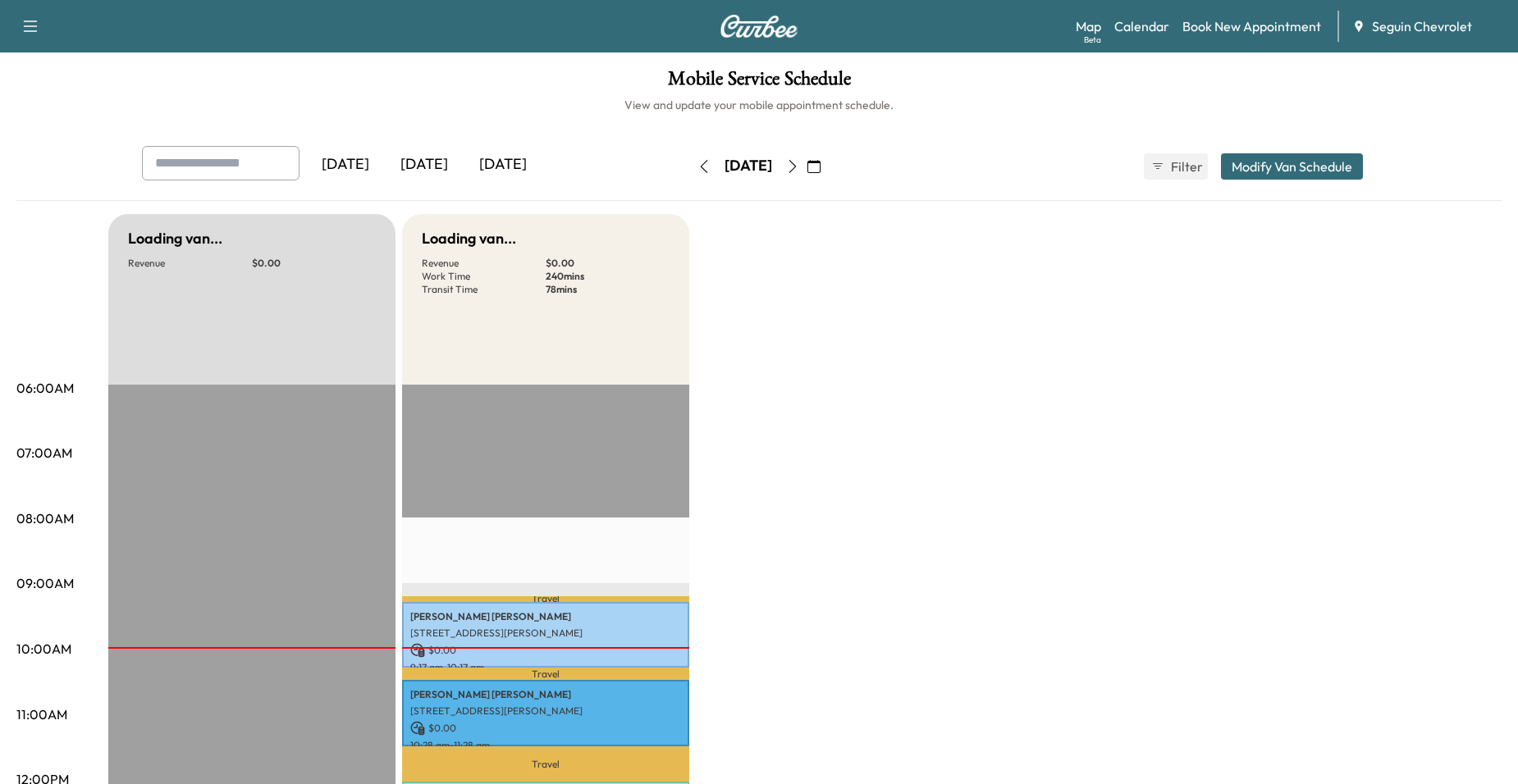
click at [807, 171] on button "button" at bounding box center [793, 166] width 28 height 26
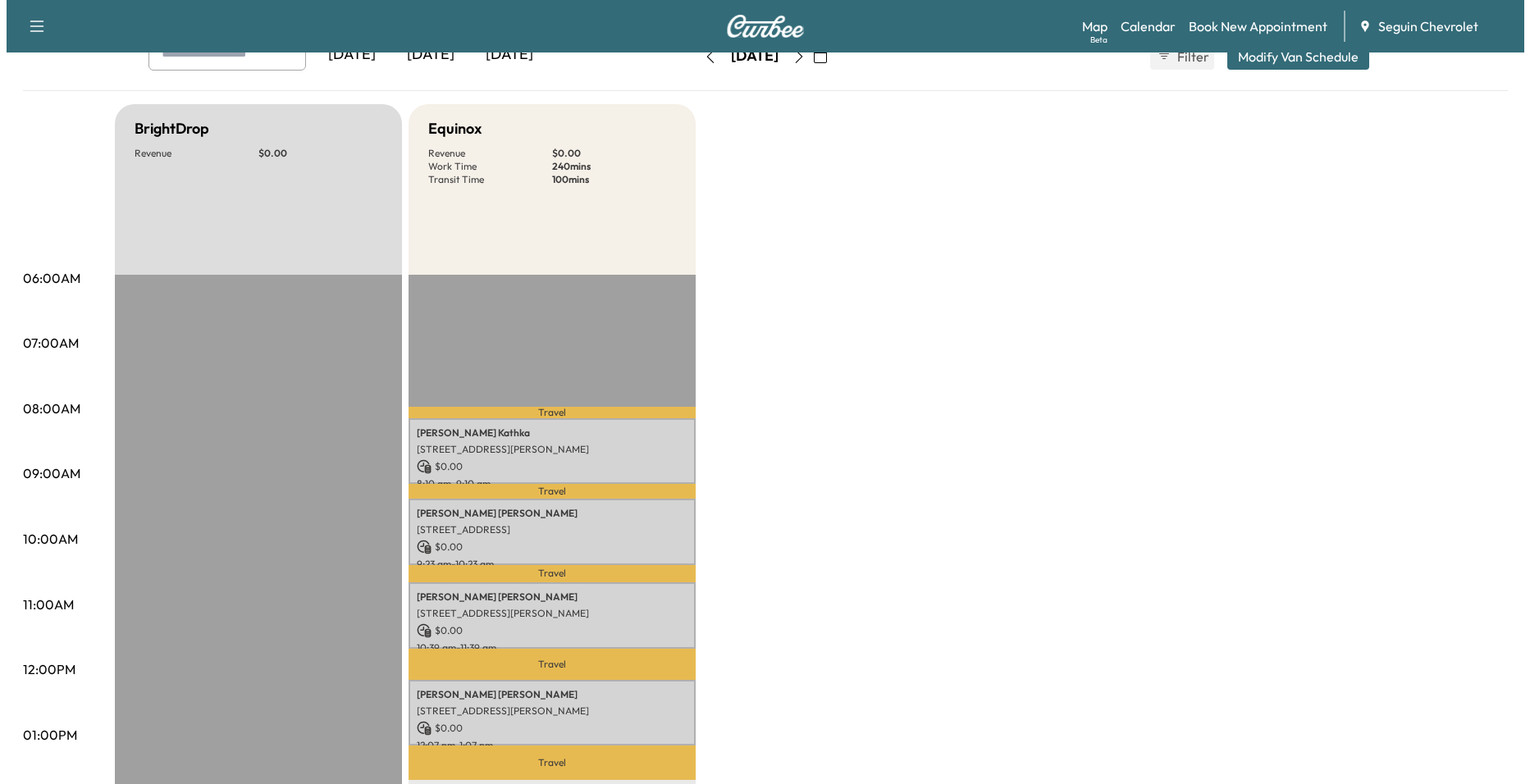
scroll to position [328, 0]
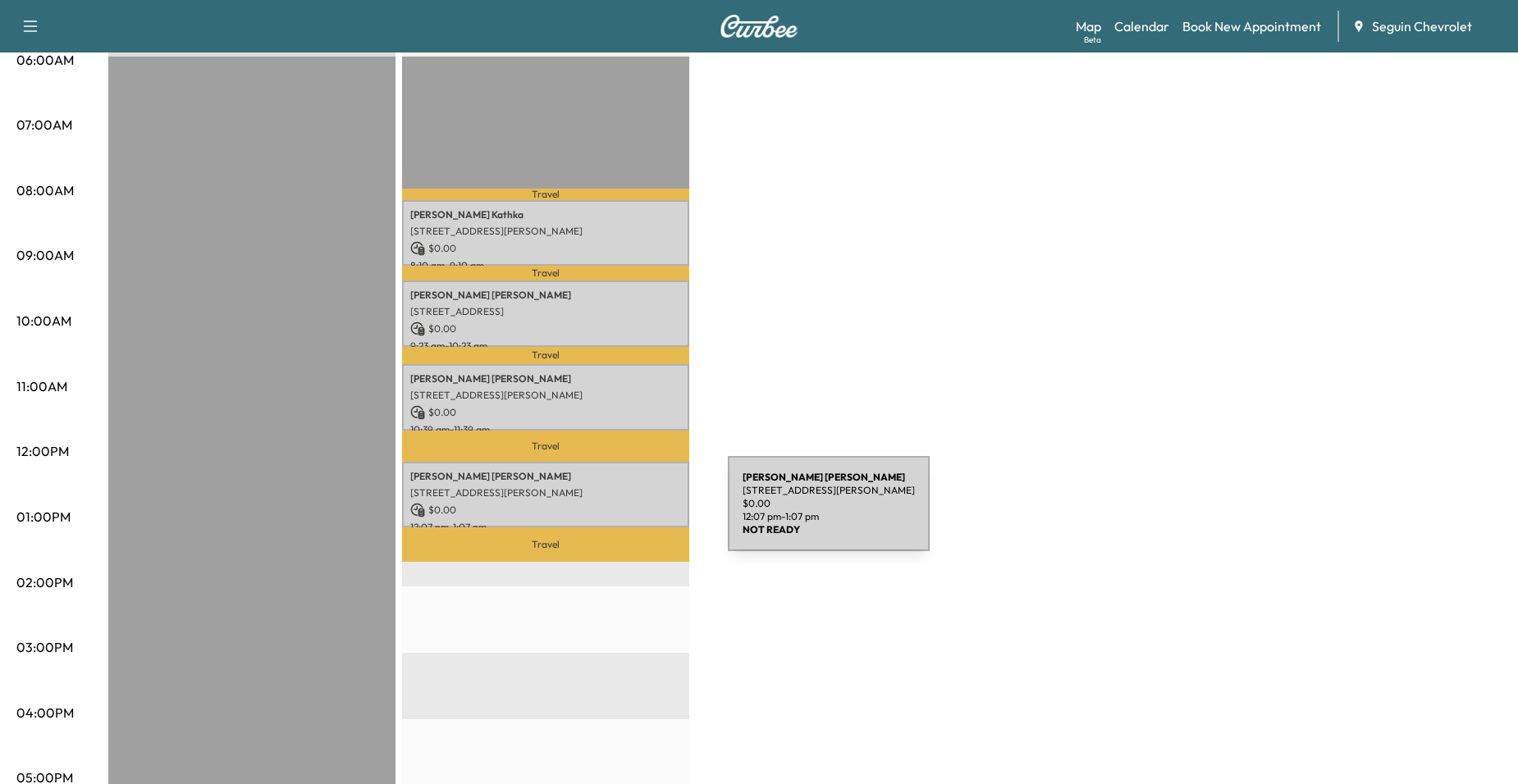
click at [605, 513] on div "Lennert Steffen 905 Sandy Elm Rd, La Vernia, TX 78121, USA $ 0.00 12:07 pm - 1:…" at bounding box center [546, 495] width 287 height 66
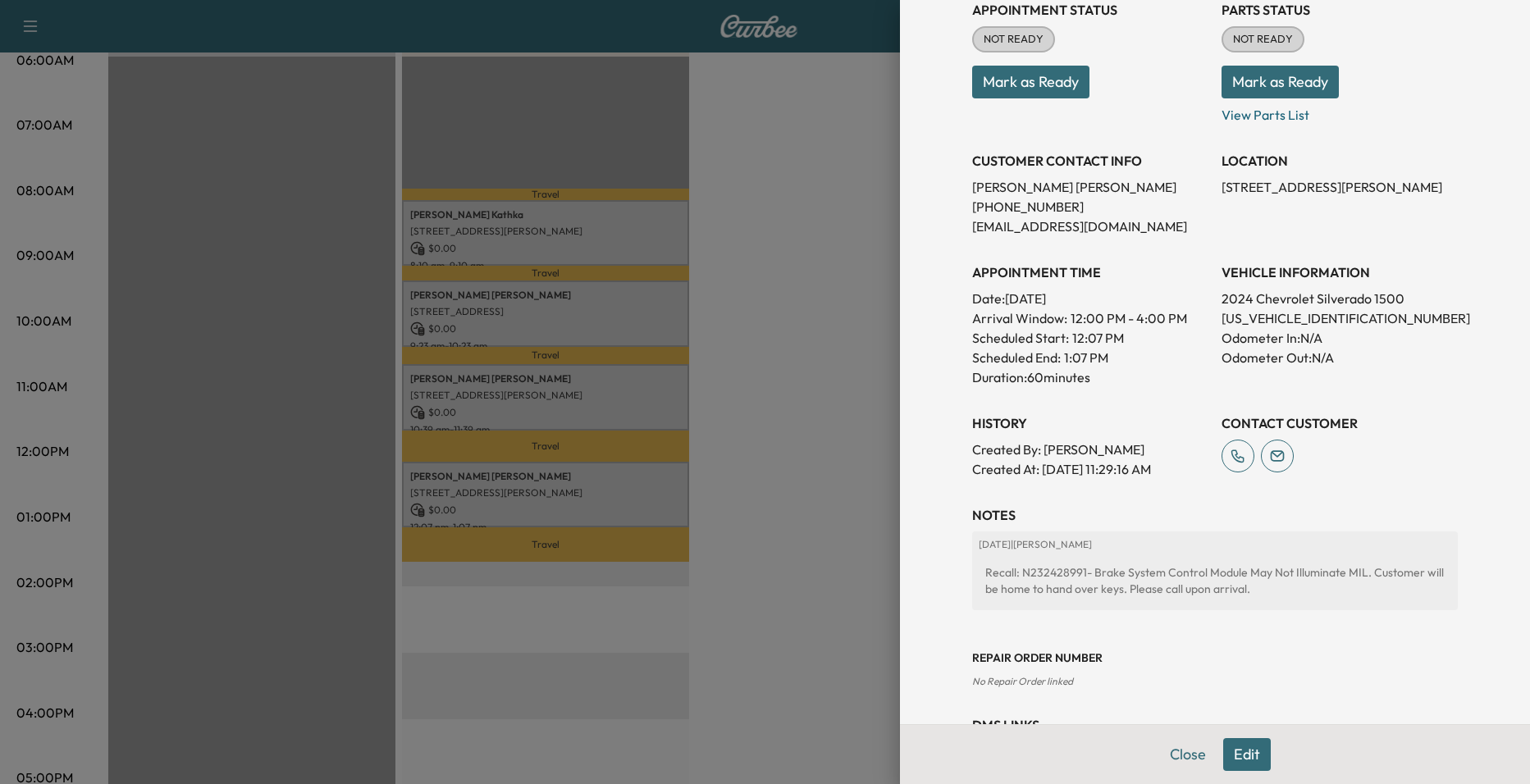
scroll to position [279, 0]
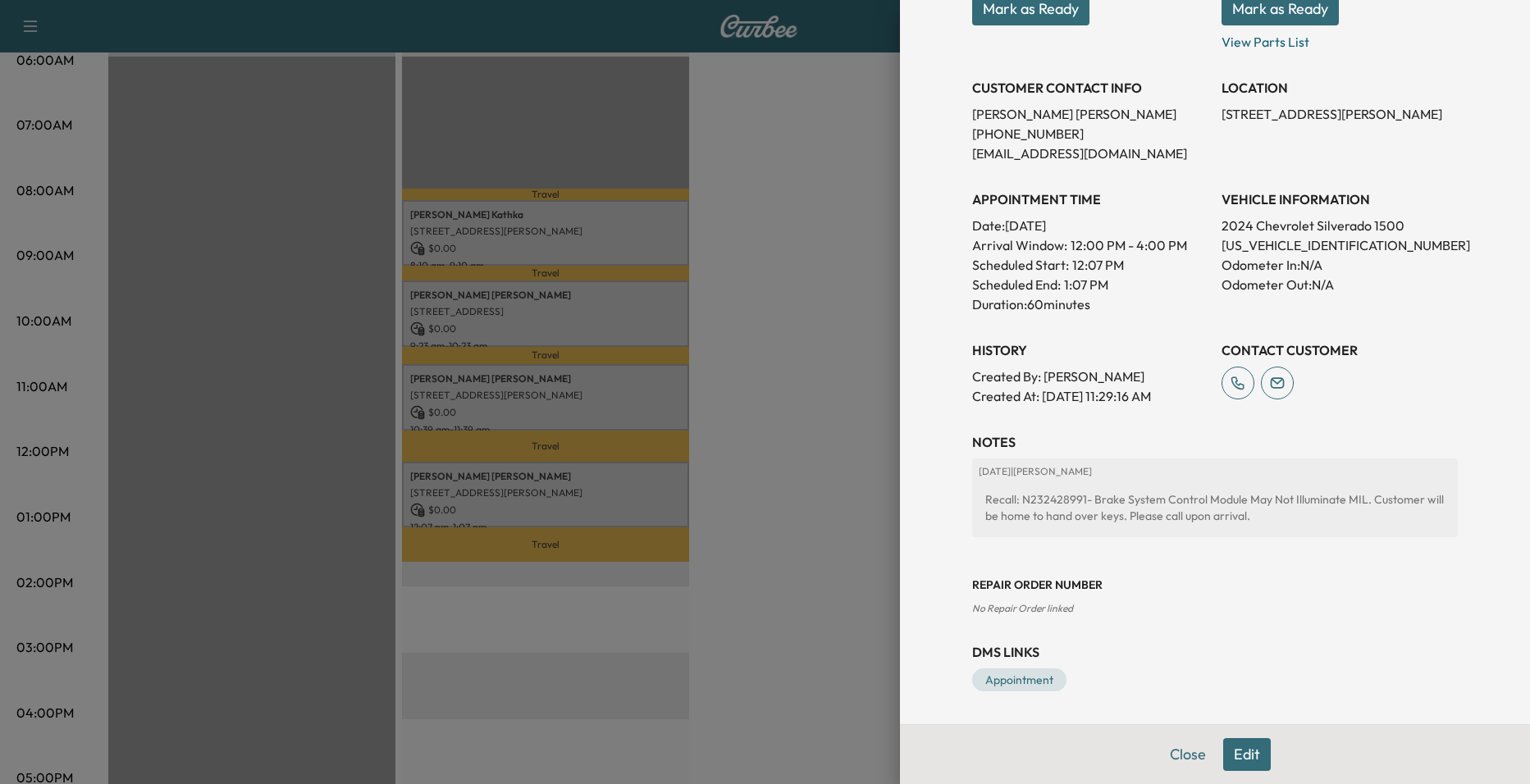
click at [900, 434] on div "Appointment Details Services RECALL - PERFORM RECALL. VERIFIED OPEN RECALL: $ 0…" at bounding box center [1215, 392] width 630 height 784
click at [811, 427] on div at bounding box center [765, 392] width 1530 height 784
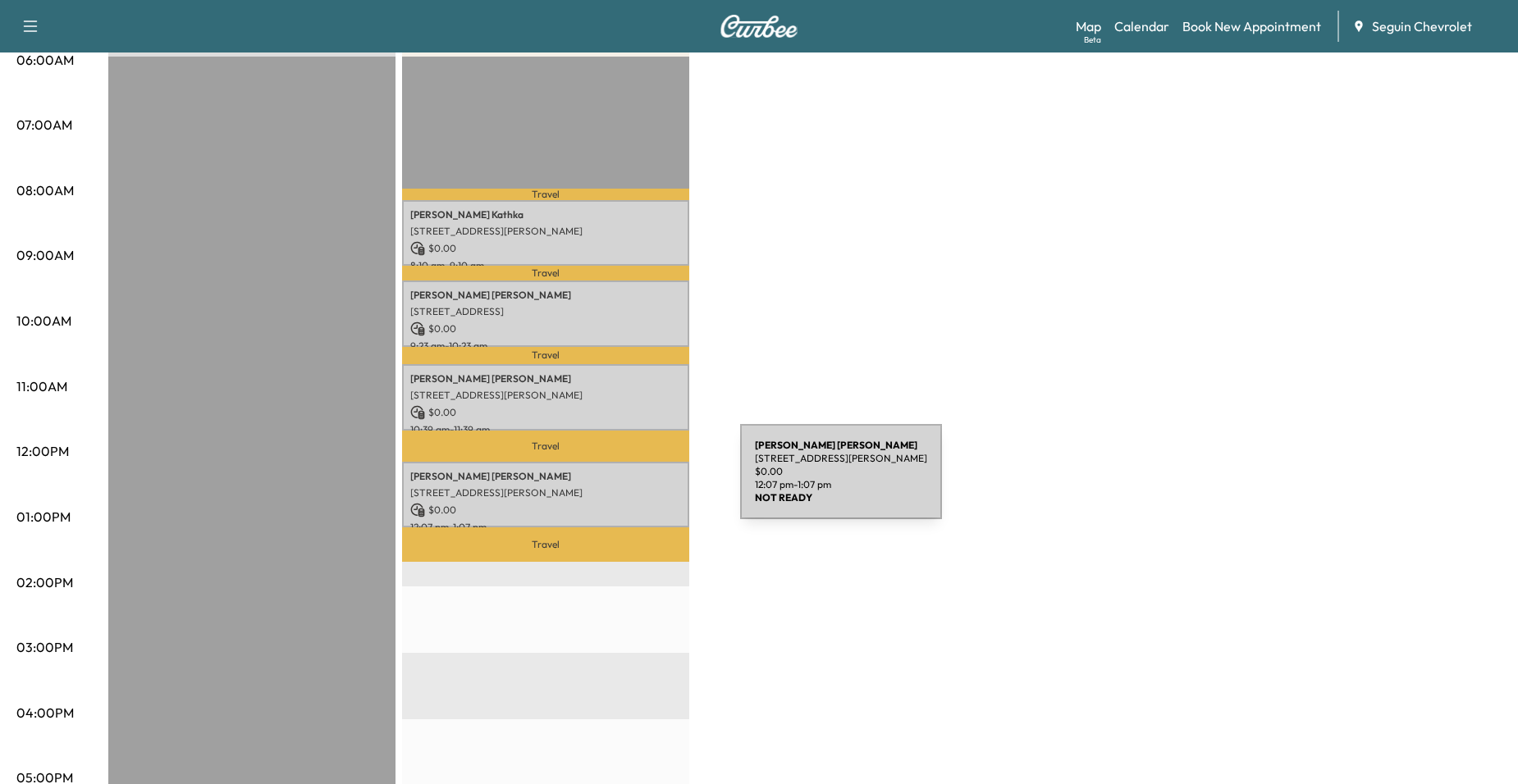
click at [616, 486] on p "905 Sandy Elm Rd, La Vernia, TX 78121, USA" at bounding box center [546, 493] width 271 height 13
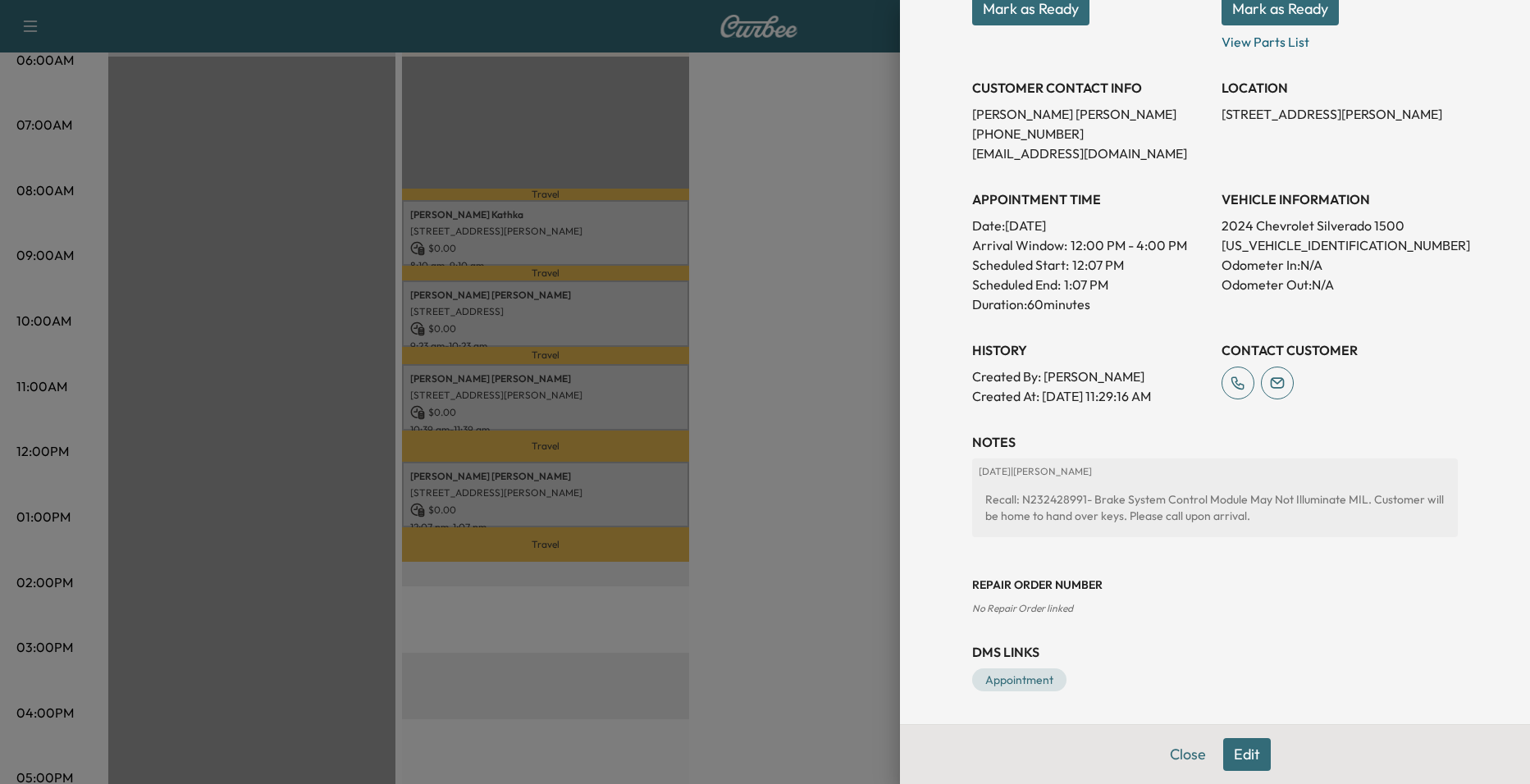
click at [846, 429] on div at bounding box center [765, 392] width 1530 height 784
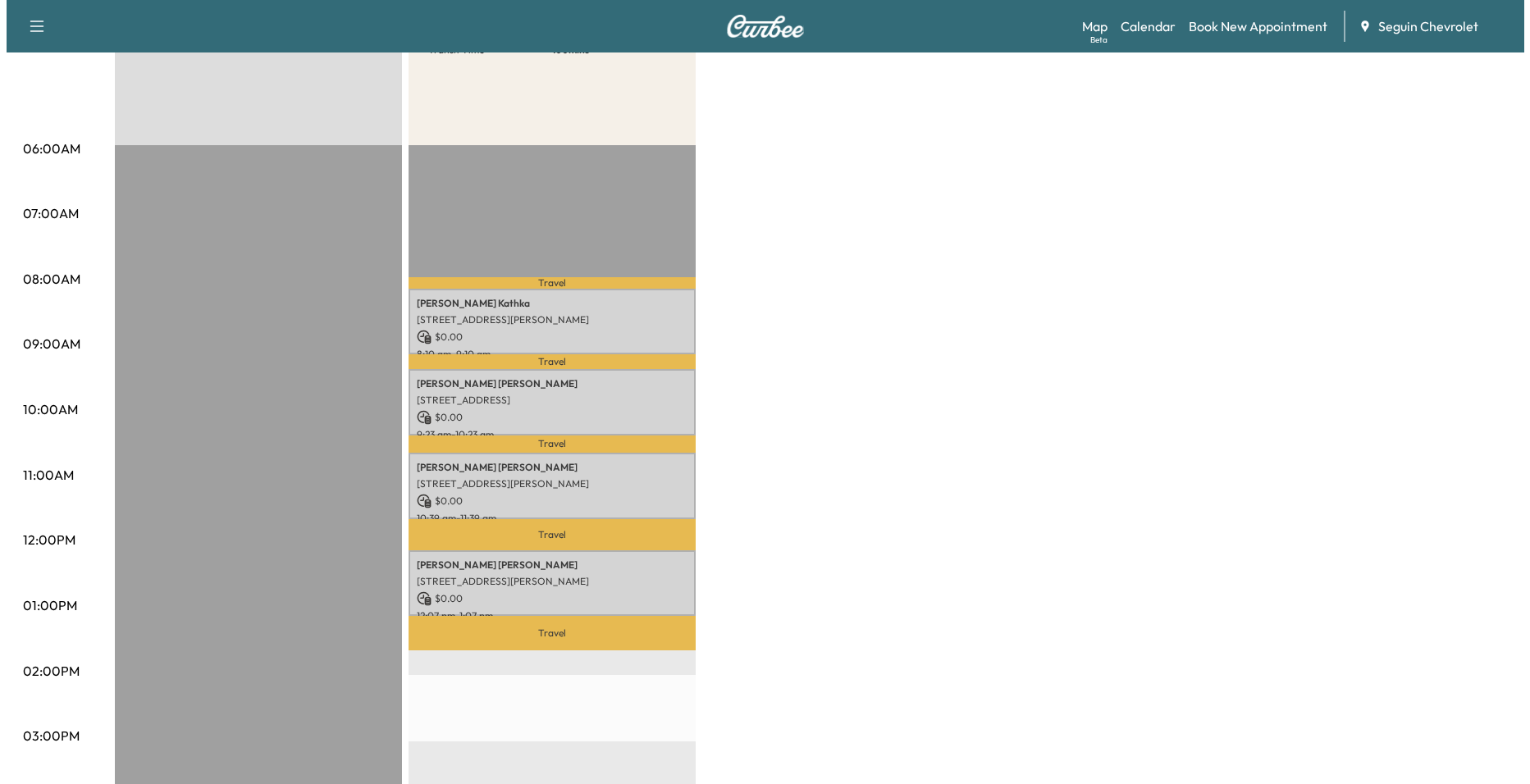
scroll to position [82, 0]
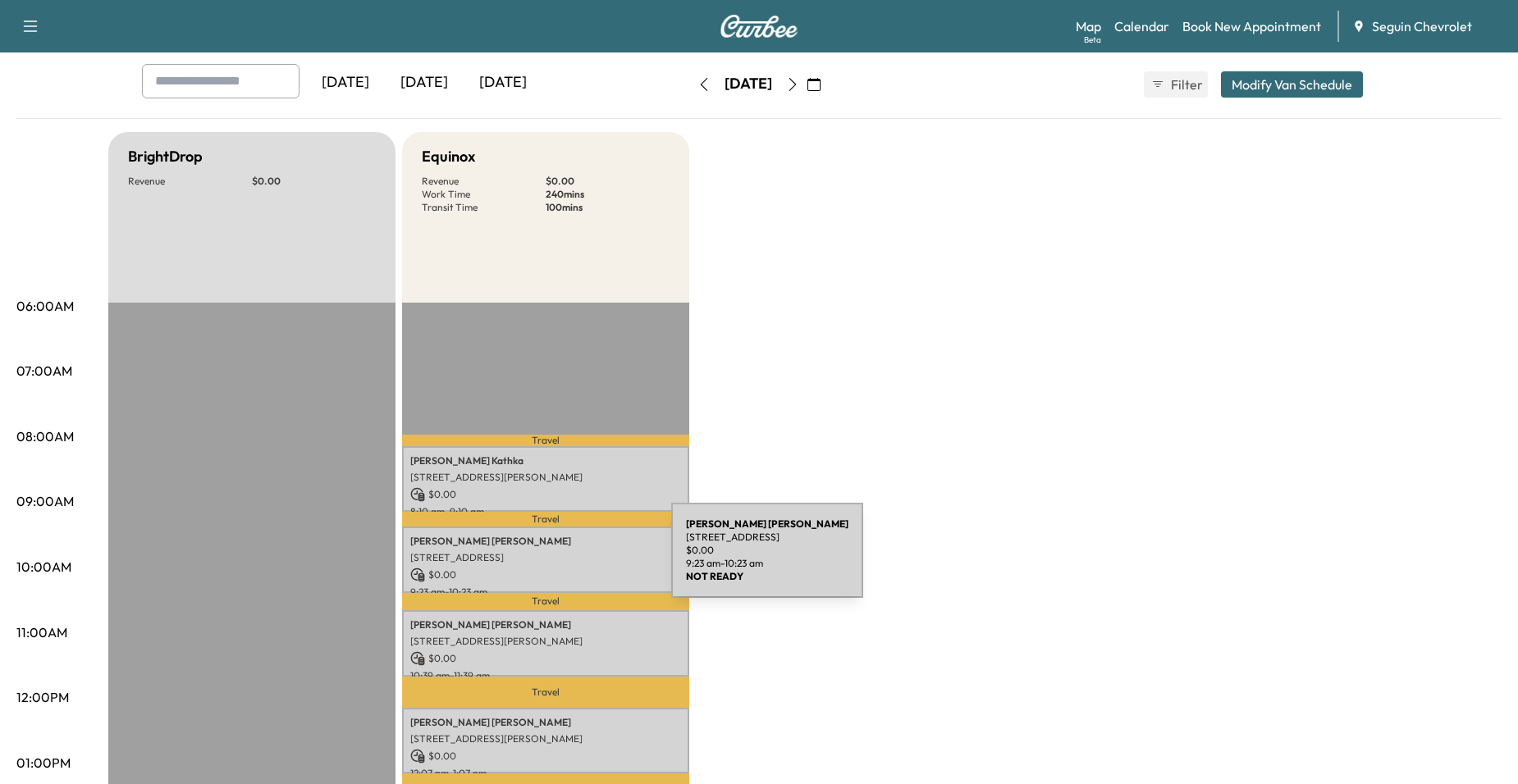
click at [548, 560] on p "2997 Saddlehorn Drive, Seguin, TX 78155, USA" at bounding box center [546, 558] width 271 height 13
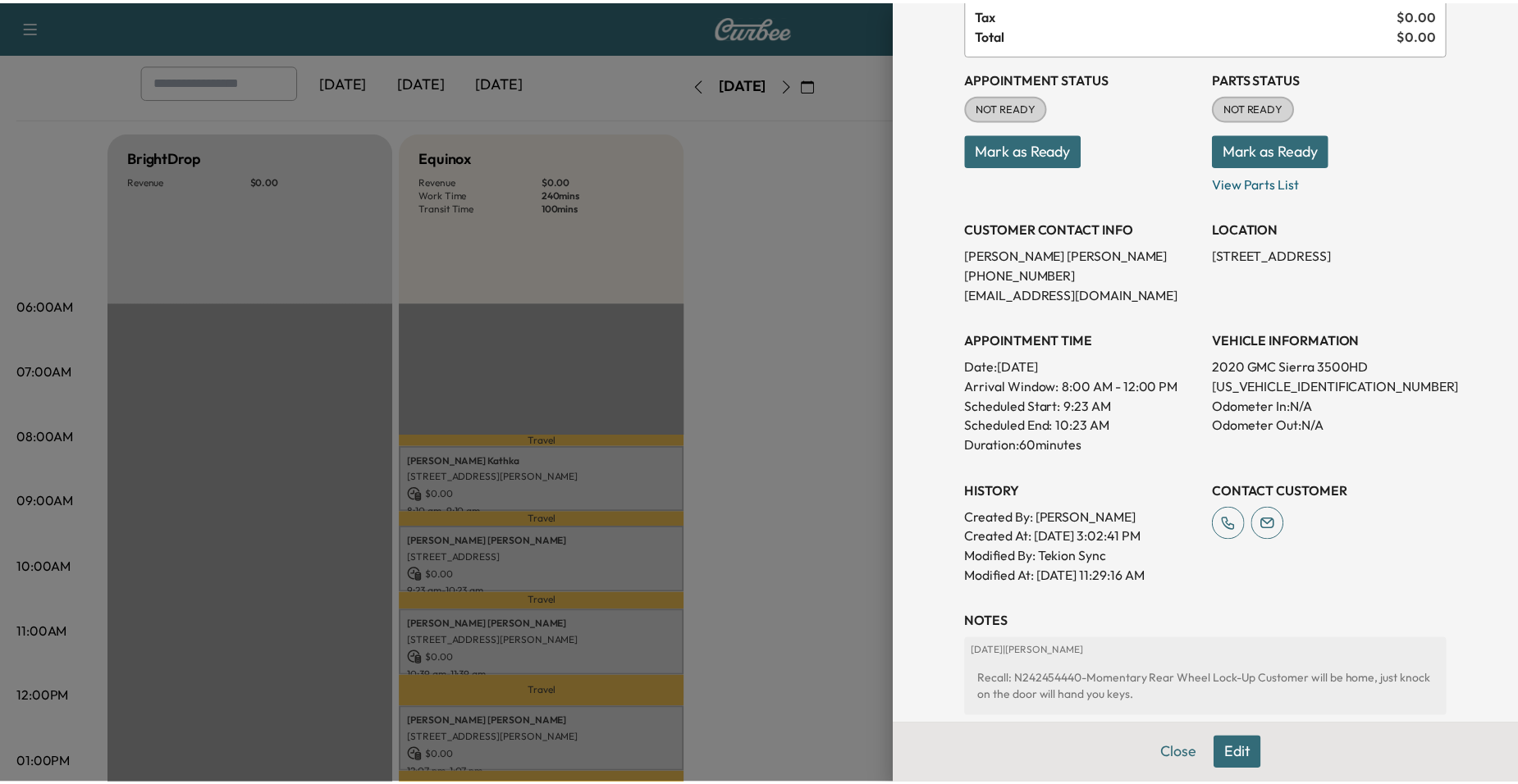
scroll to position [164, 0]
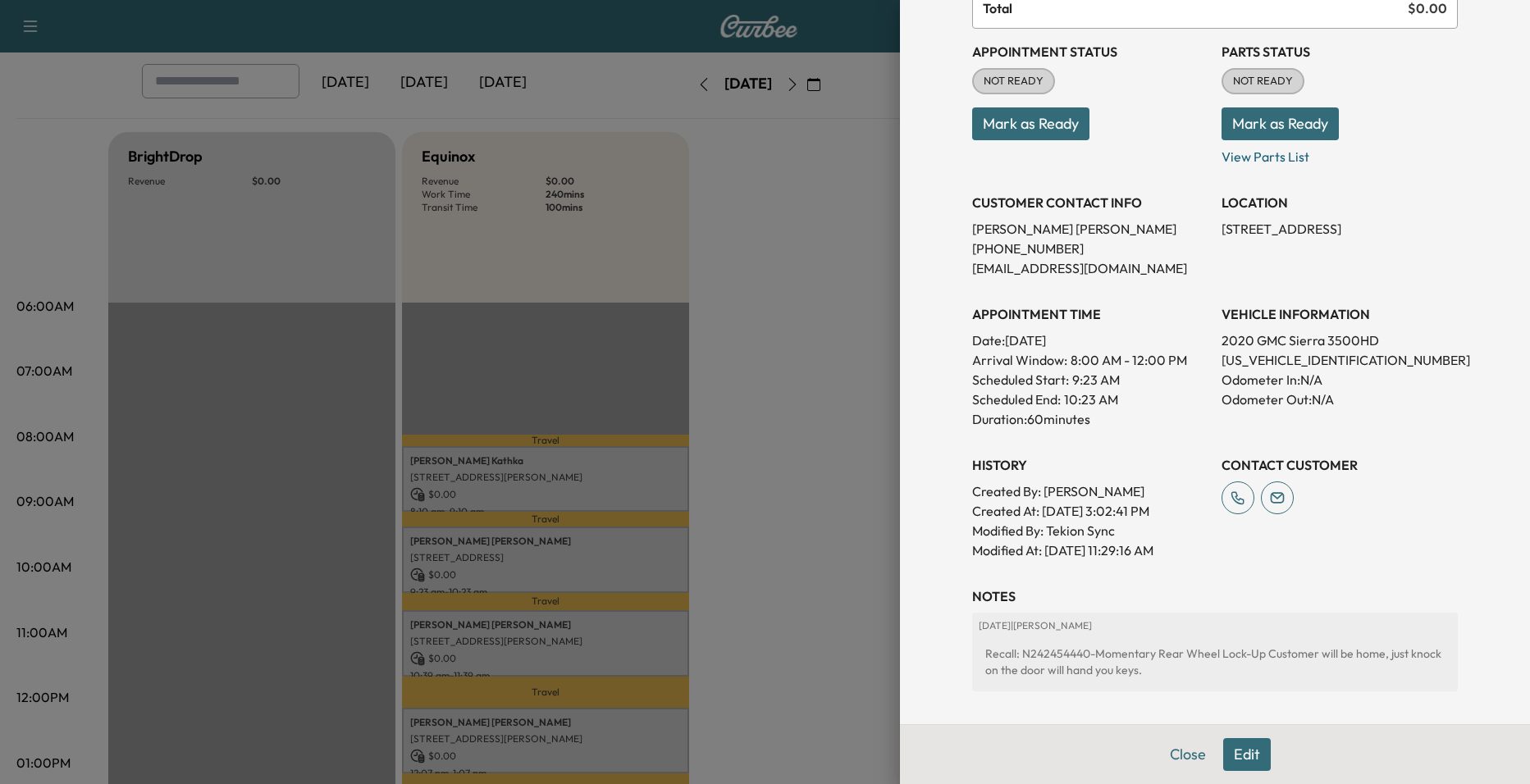
click at [875, 536] on div at bounding box center [765, 392] width 1530 height 784
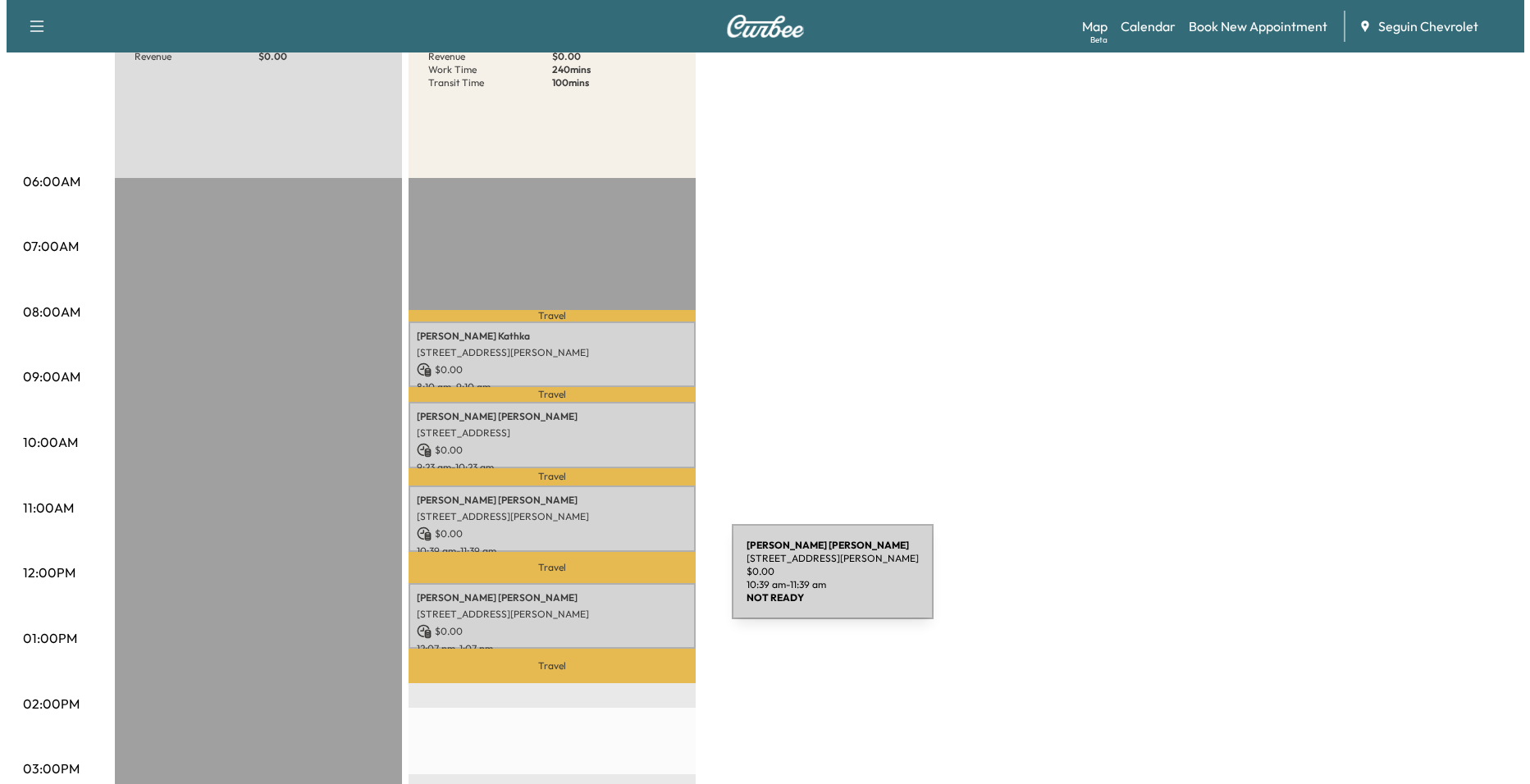
scroll to position [246, 0]
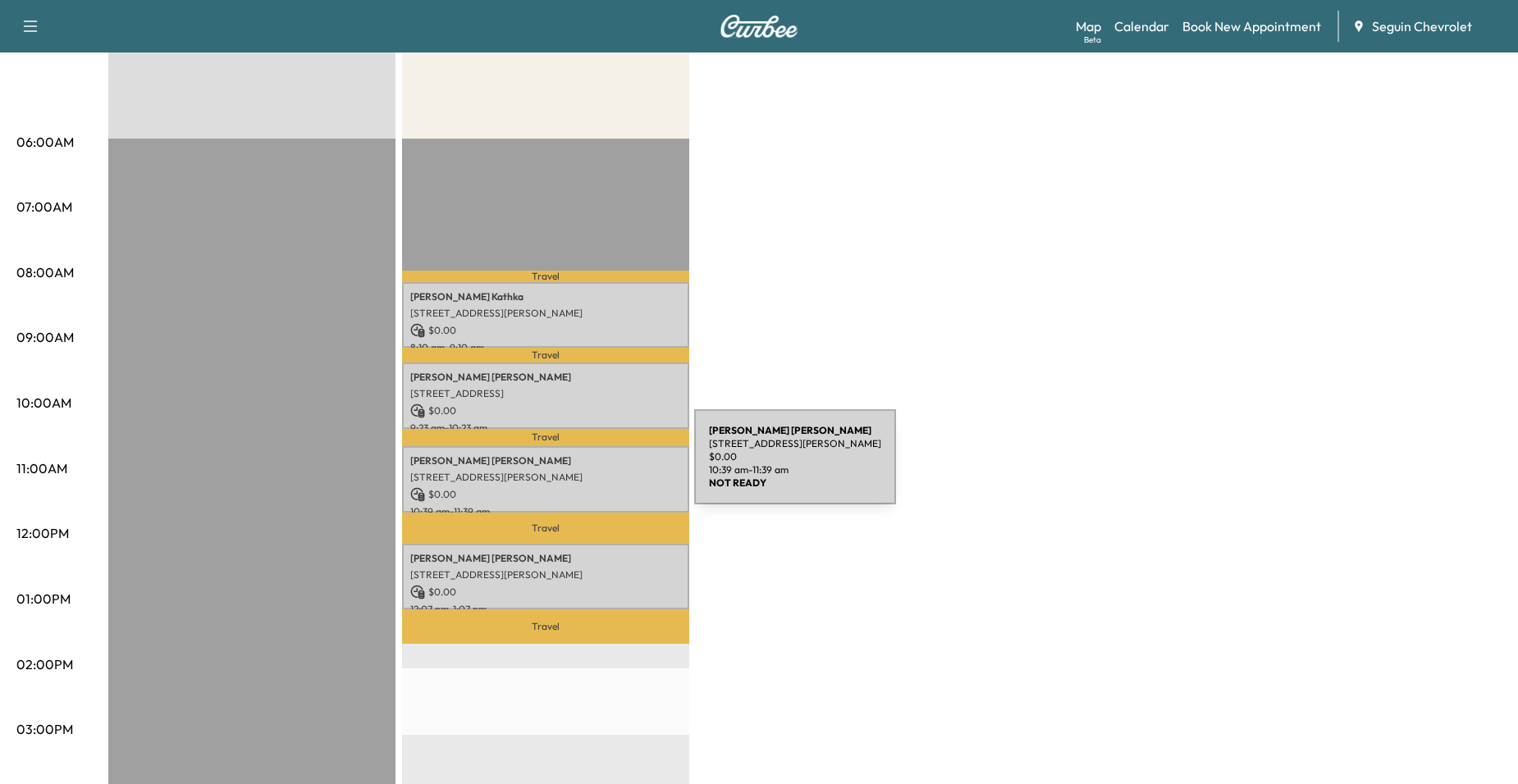
click at [571, 471] on p "218 Lange Rd, Seguin, TX 78155, USA" at bounding box center [546, 477] width 271 height 13
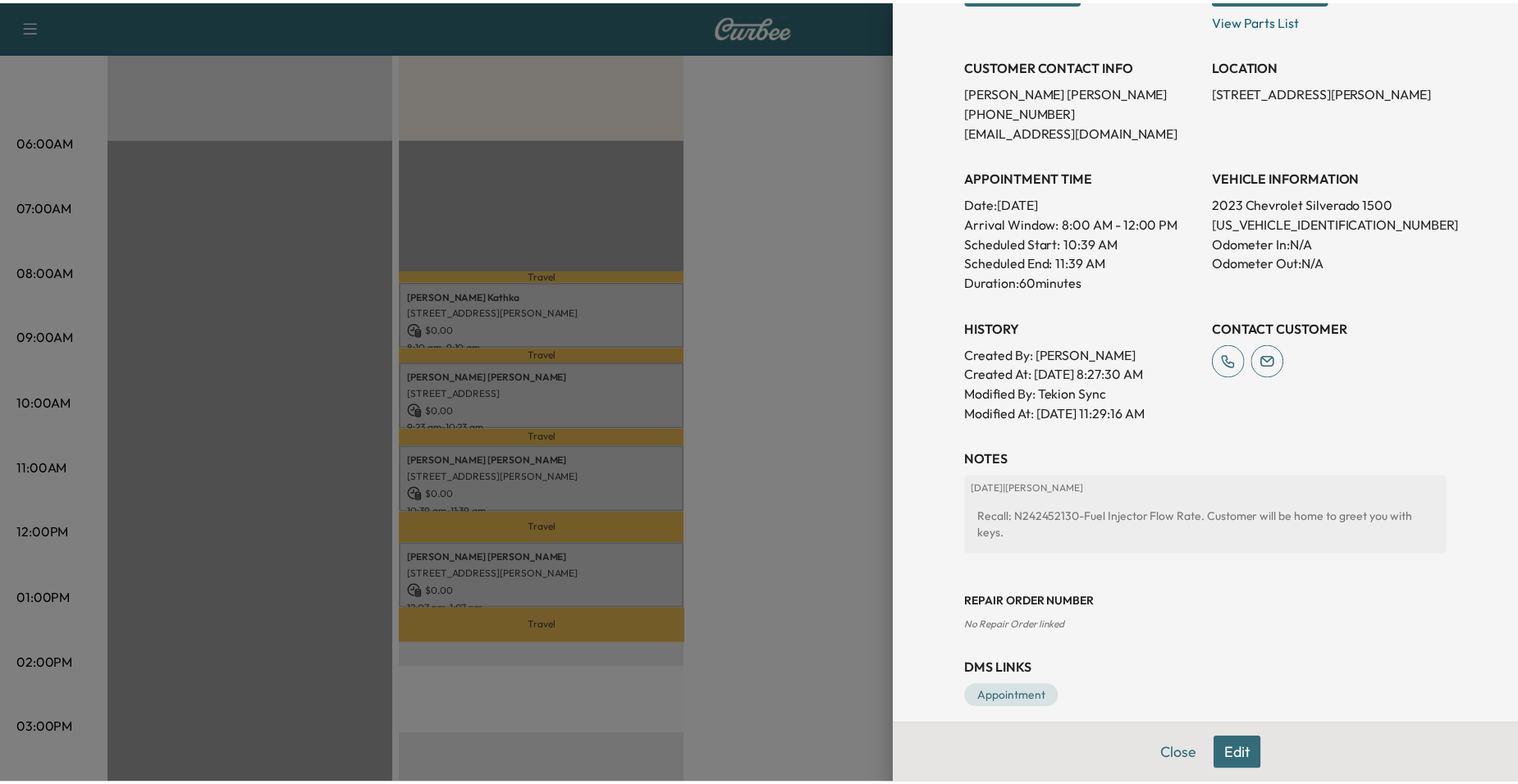
scroll to position [302, 0]
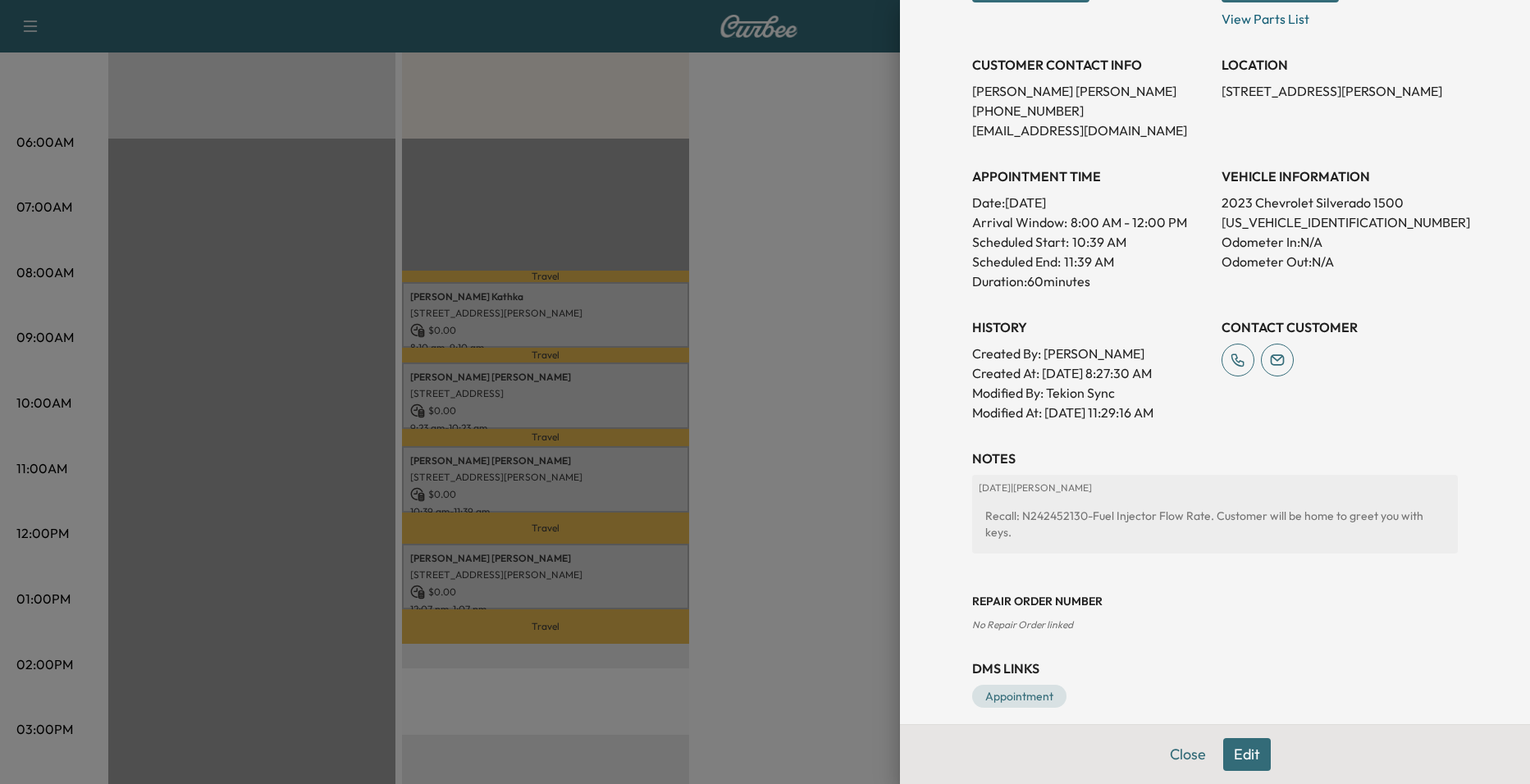
click at [829, 478] on div at bounding box center [765, 392] width 1530 height 784
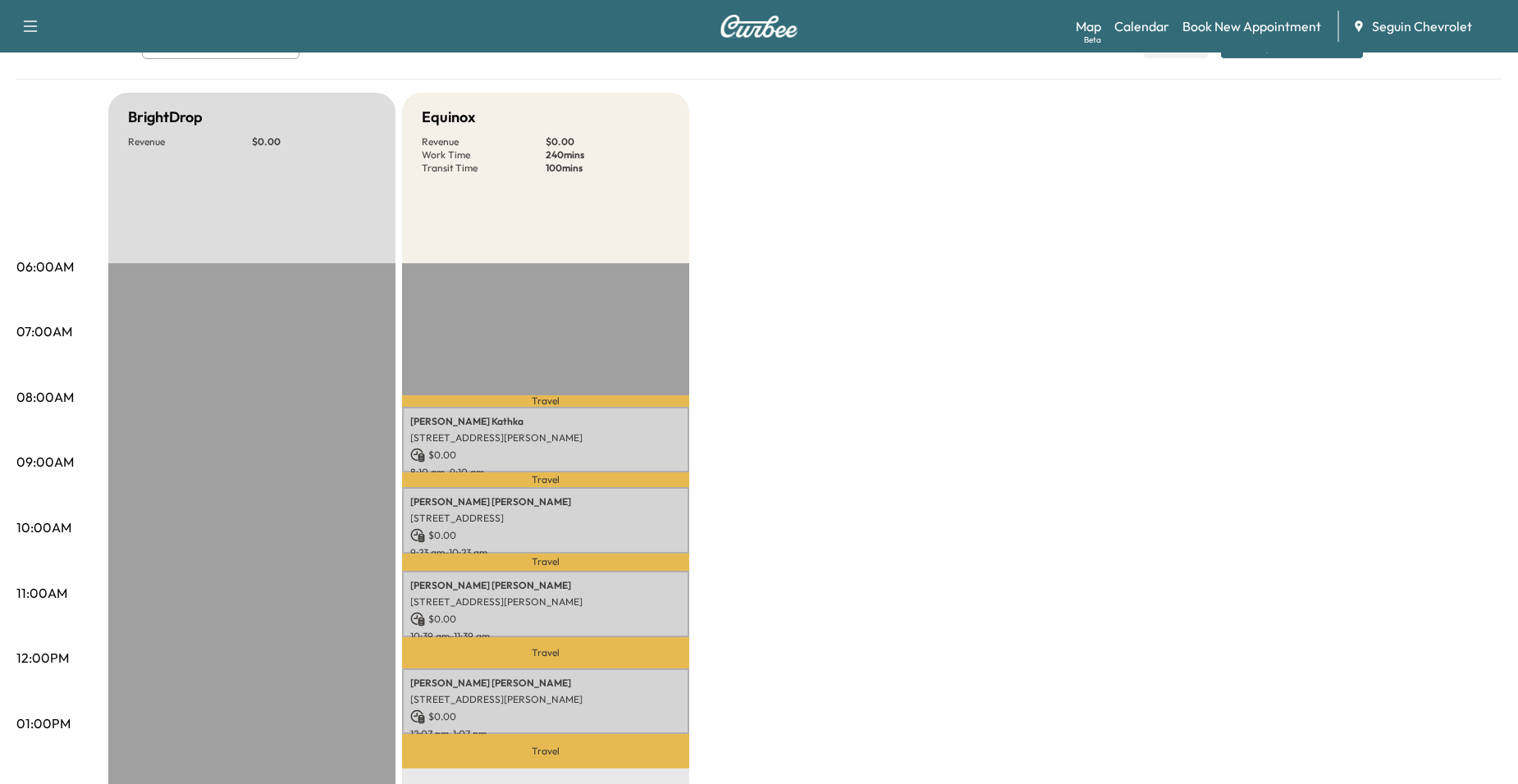
scroll to position [0, 0]
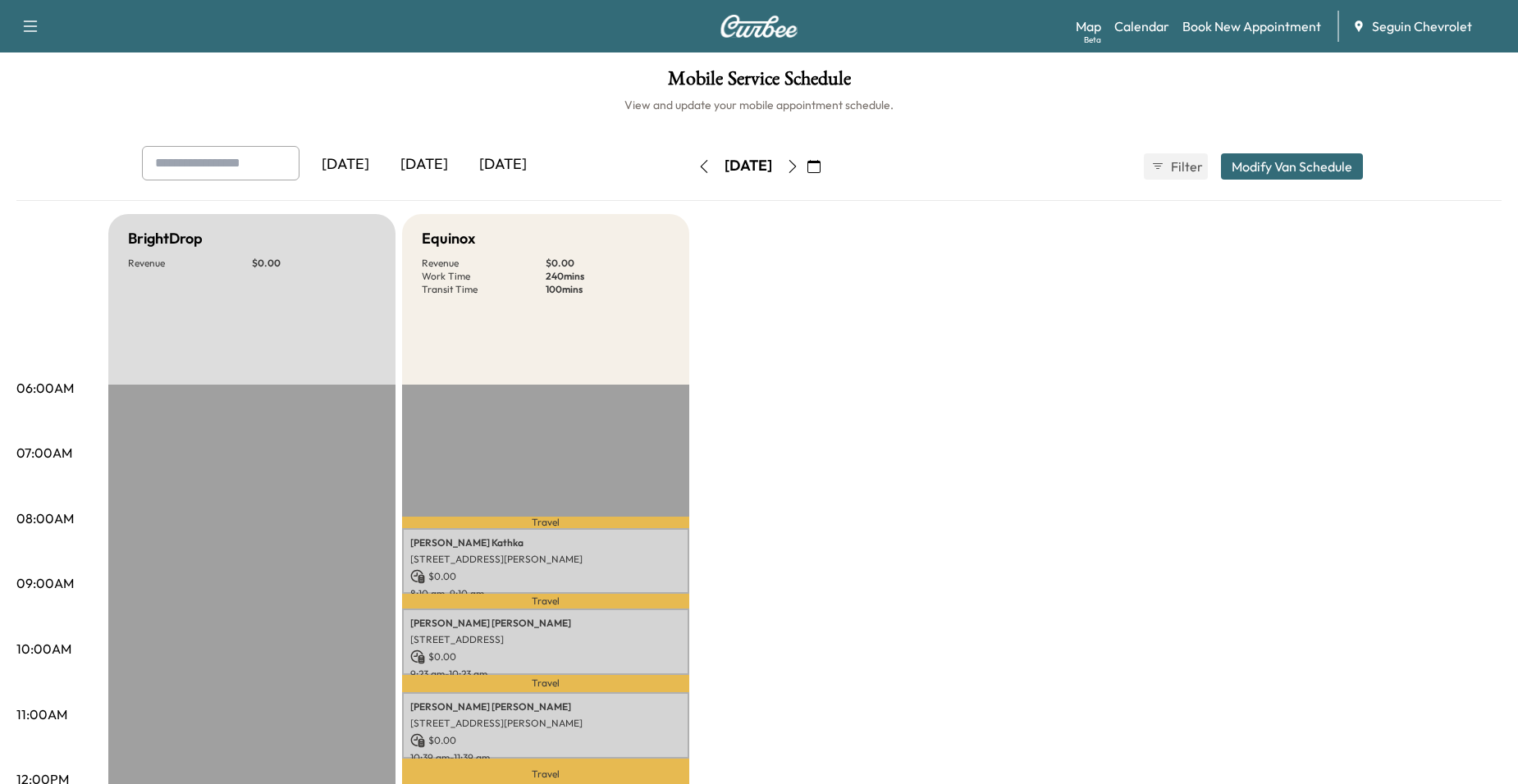
click at [799, 165] on icon "button" at bounding box center [793, 166] width 13 height 13
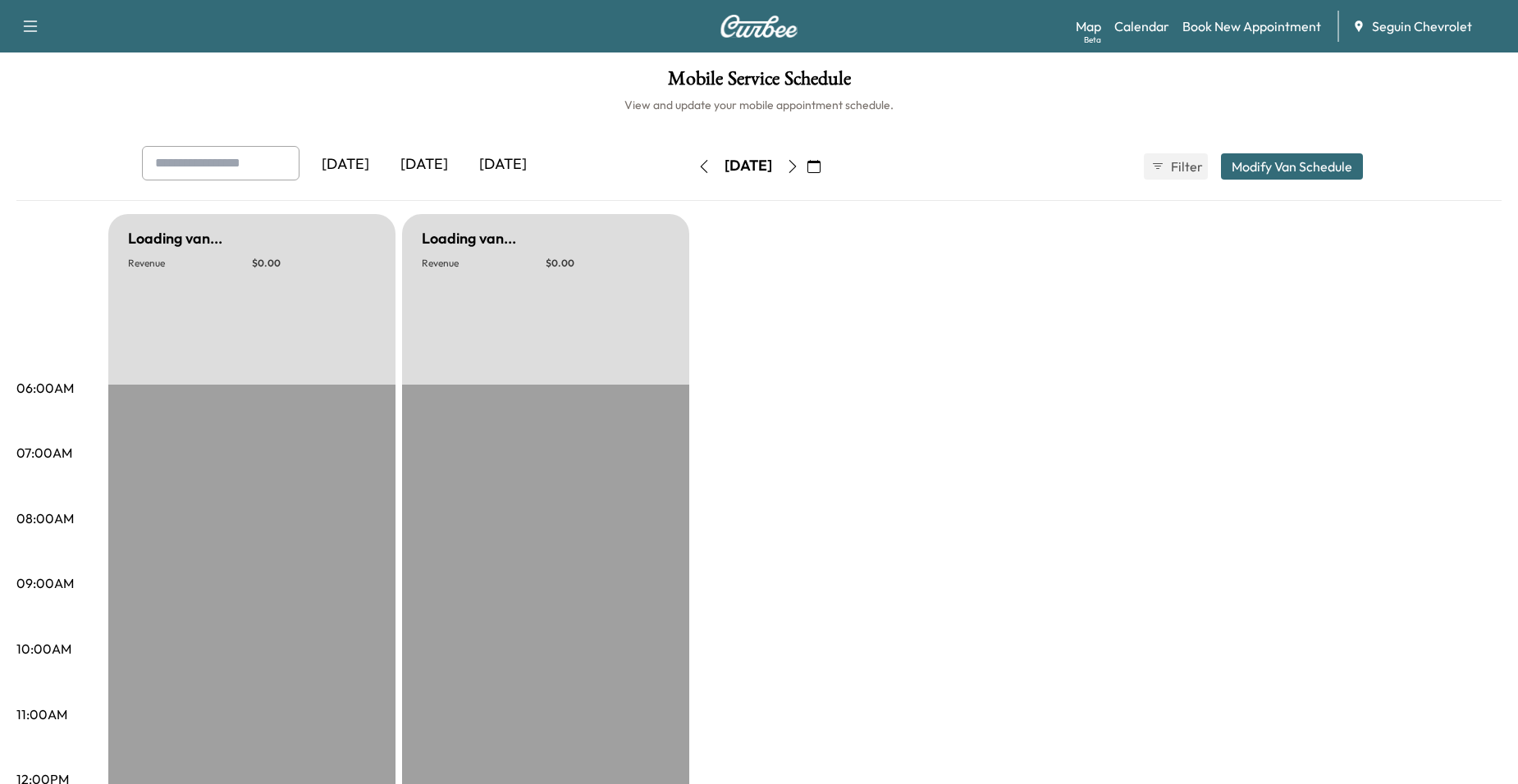
click at [799, 163] on icon "button" at bounding box center [793, 166] width 13 height 13
click at [797, 163] on icon "button" at bounding box center [793, 166] width 7 height 13
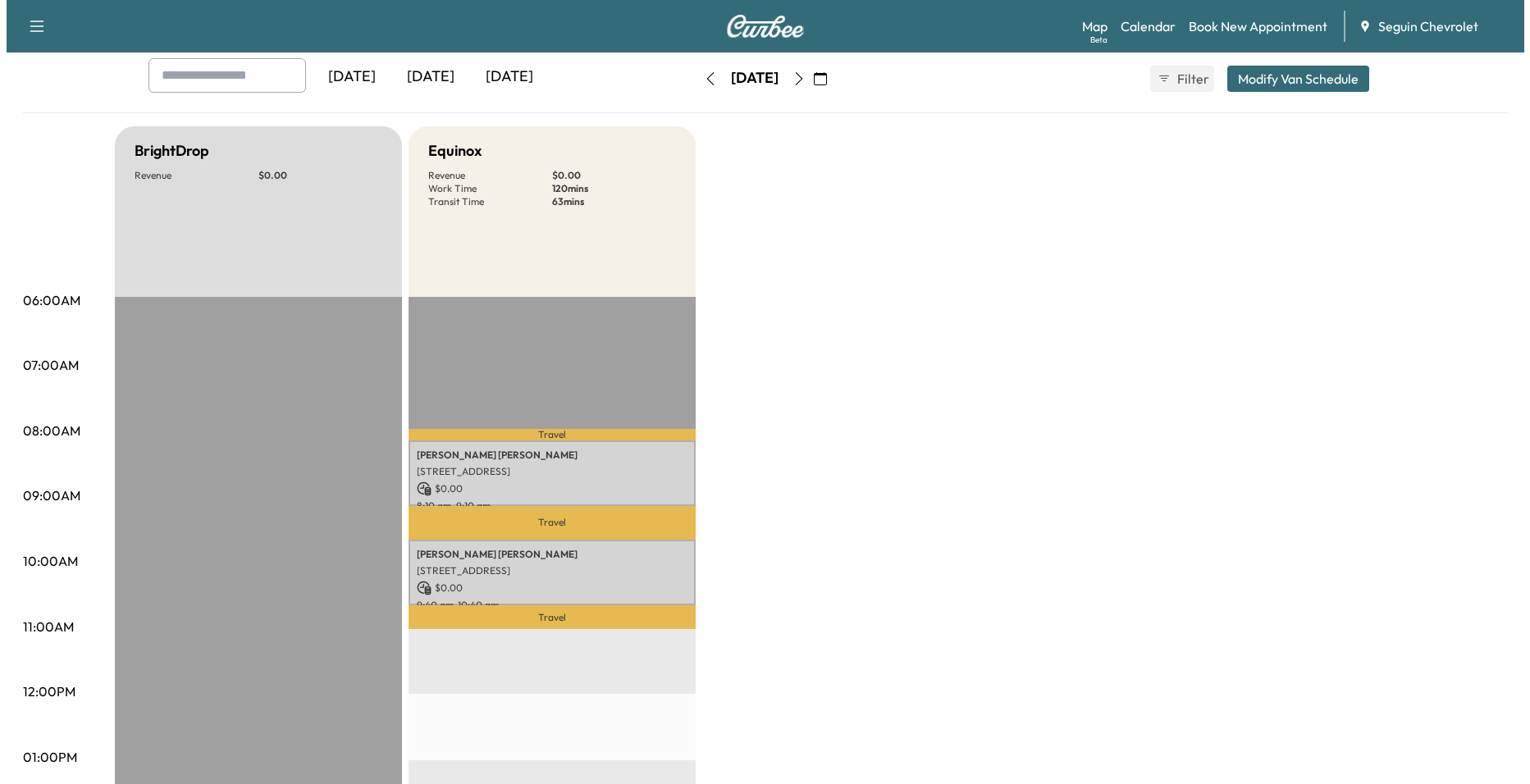
scroll to position [246, 0]
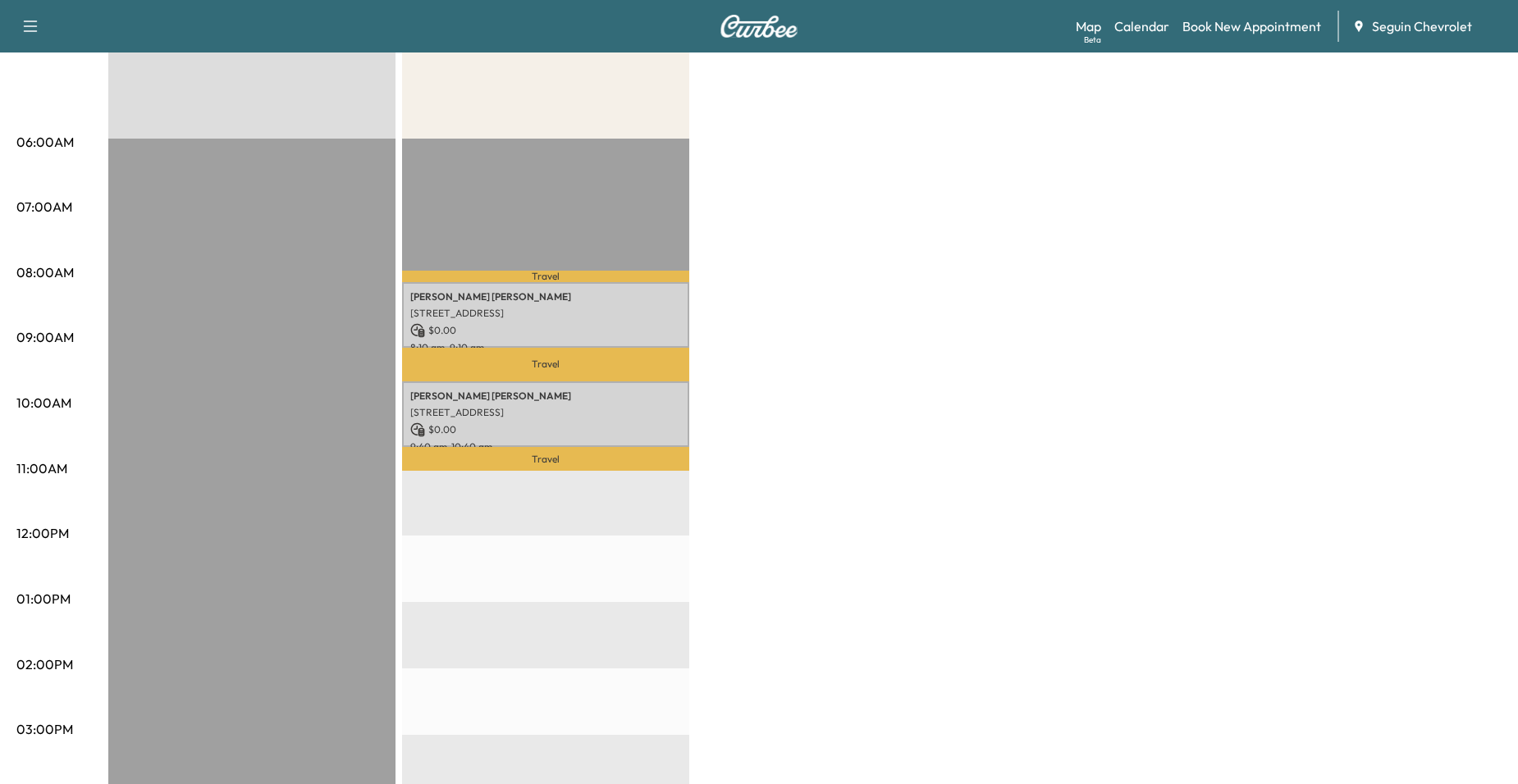
click at [553, 332] on p "$ 0.00" at bounding box center [546, 330] width 271 height 15
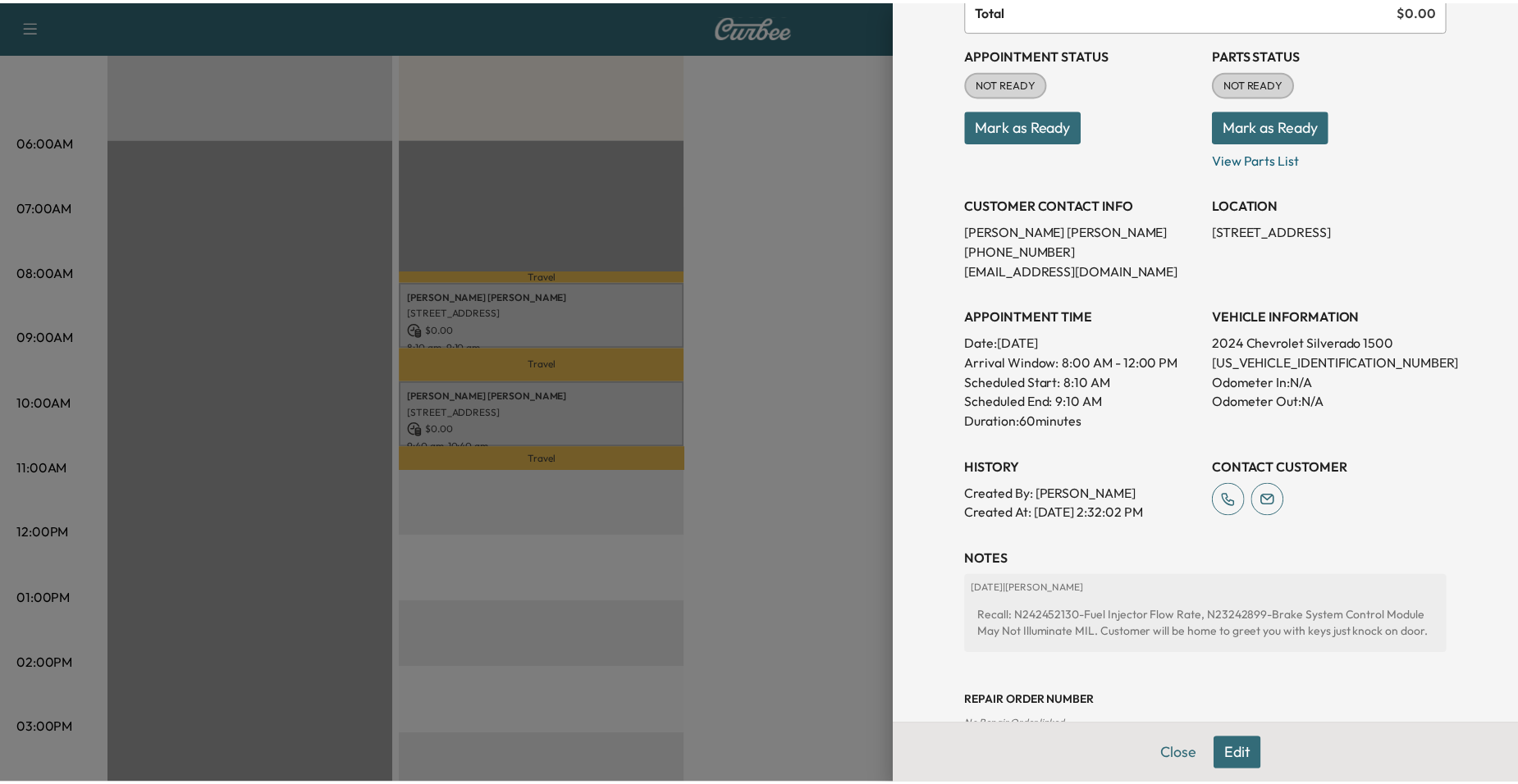
scroll to position [164, 0]
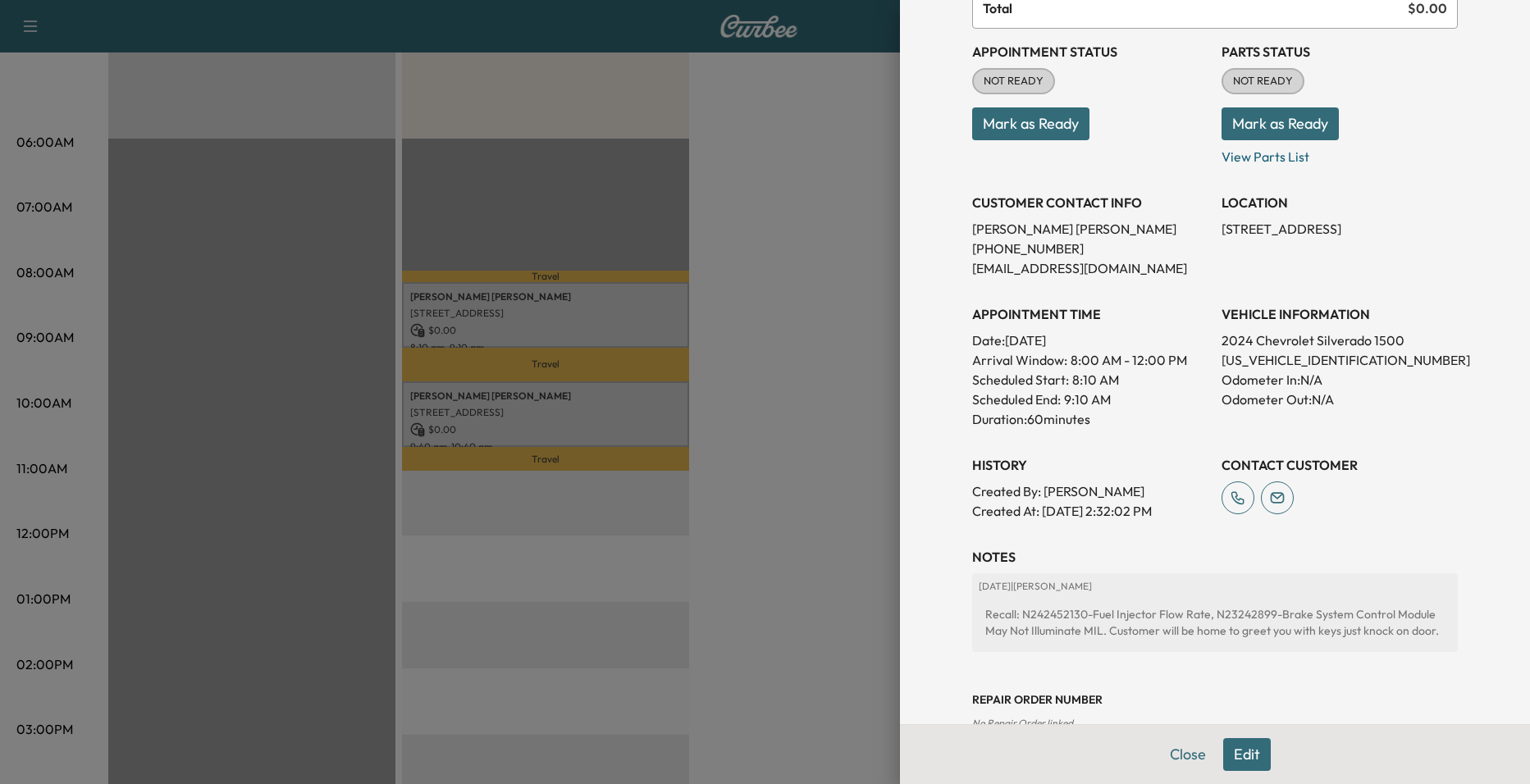
click at [847, 452] on div at bounding box center [765, 392] width 1530 height 784
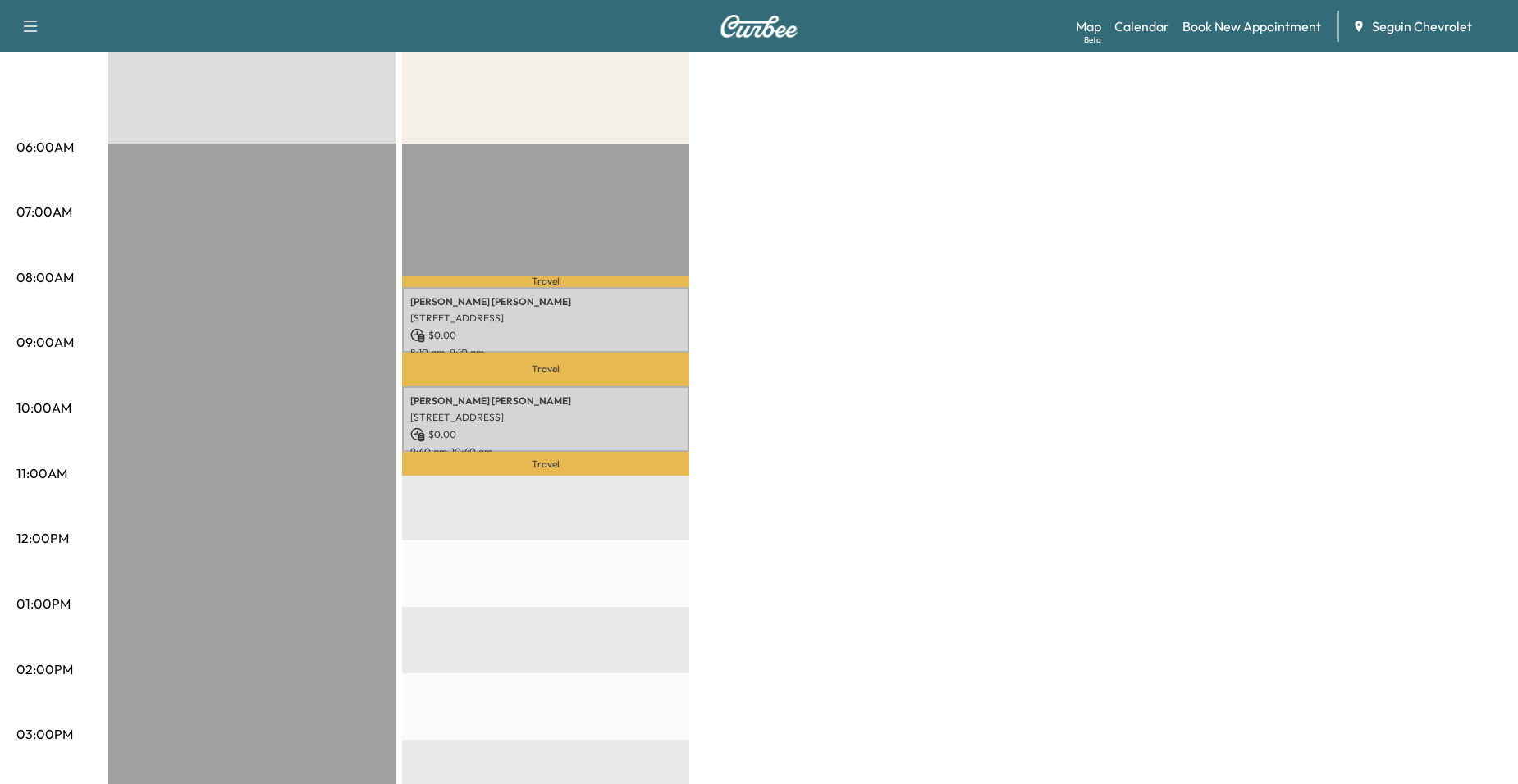
scroll to position [246, 0]
